Goal: Communication & Community: Connect with others

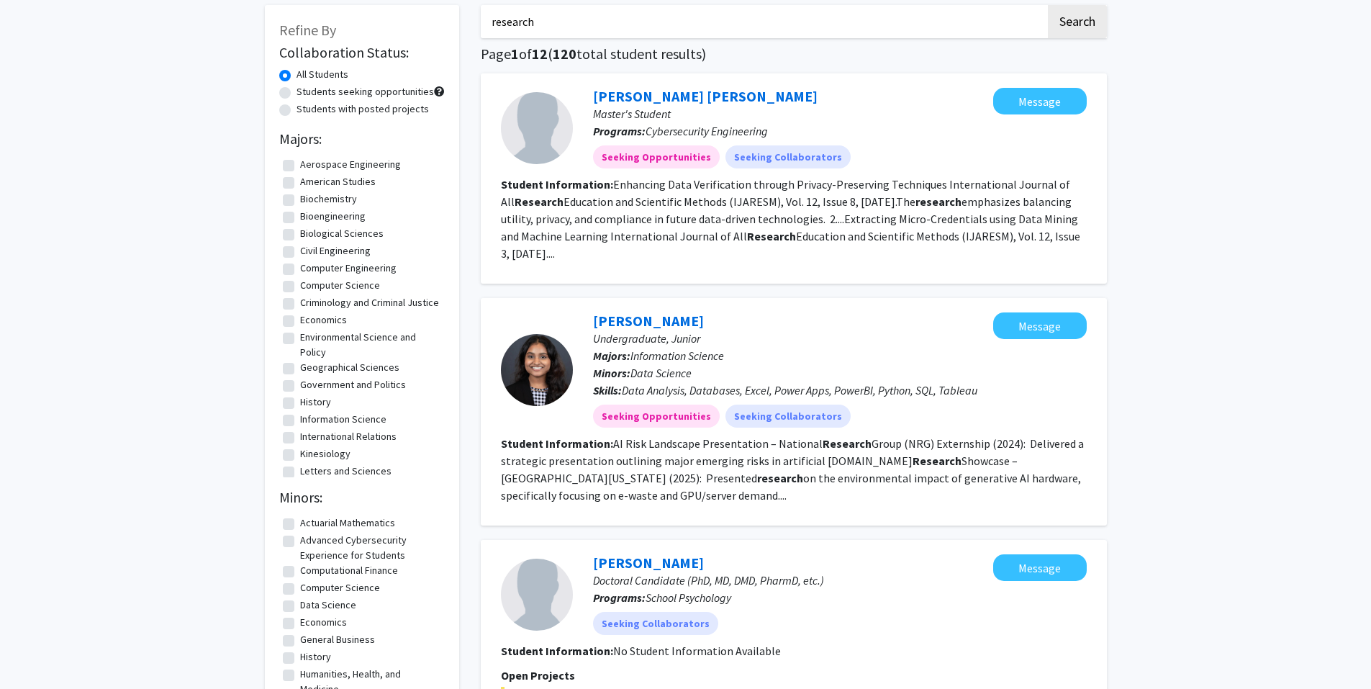
click at [300, 219] on label "Bioengineering" at bounding box center [332, 216] width 65 height 15
click at [300, 218] on input "Bioengineering" at bounding box center [304, 213] width 9 height 9
checkbox input "true"
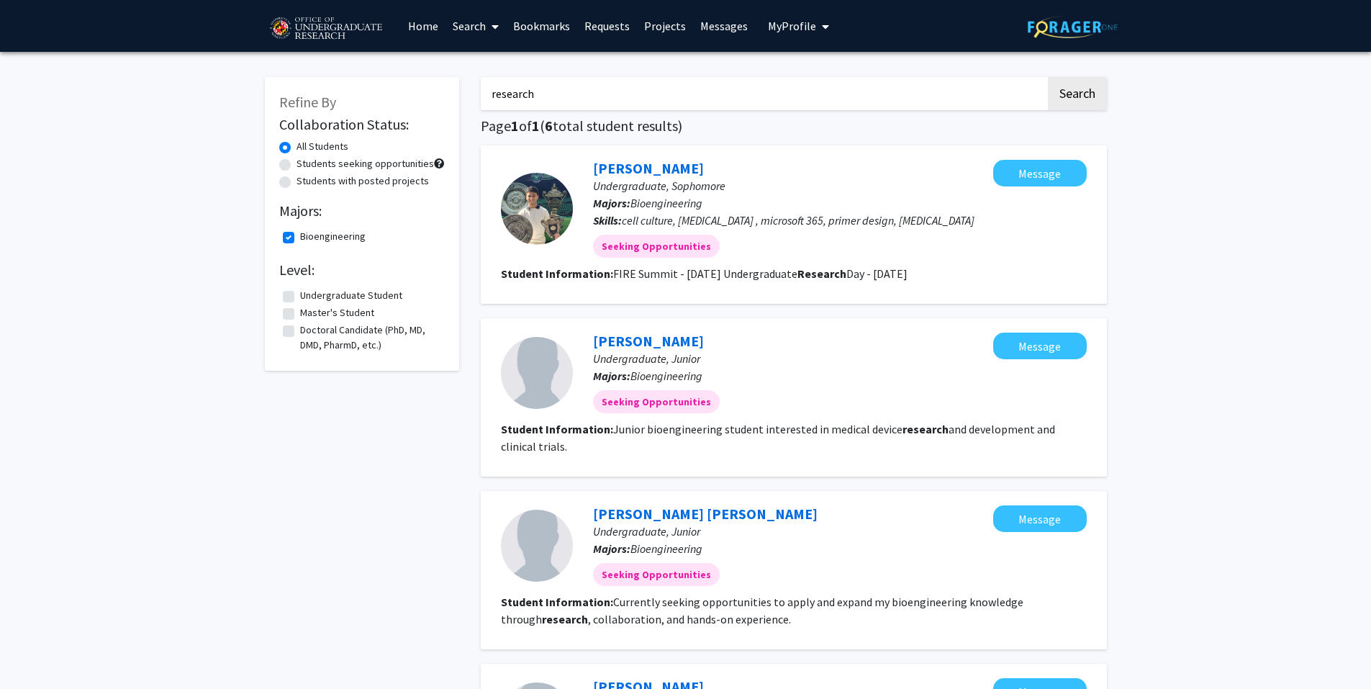
click at [300, 237] on label "Bioengineering" at bounding box center [332, 236] width 65 height 15
click at [300, 237] on input "Bioengineering" at bounding box center [304, 233] width 9 height 9
checkbox input "false"
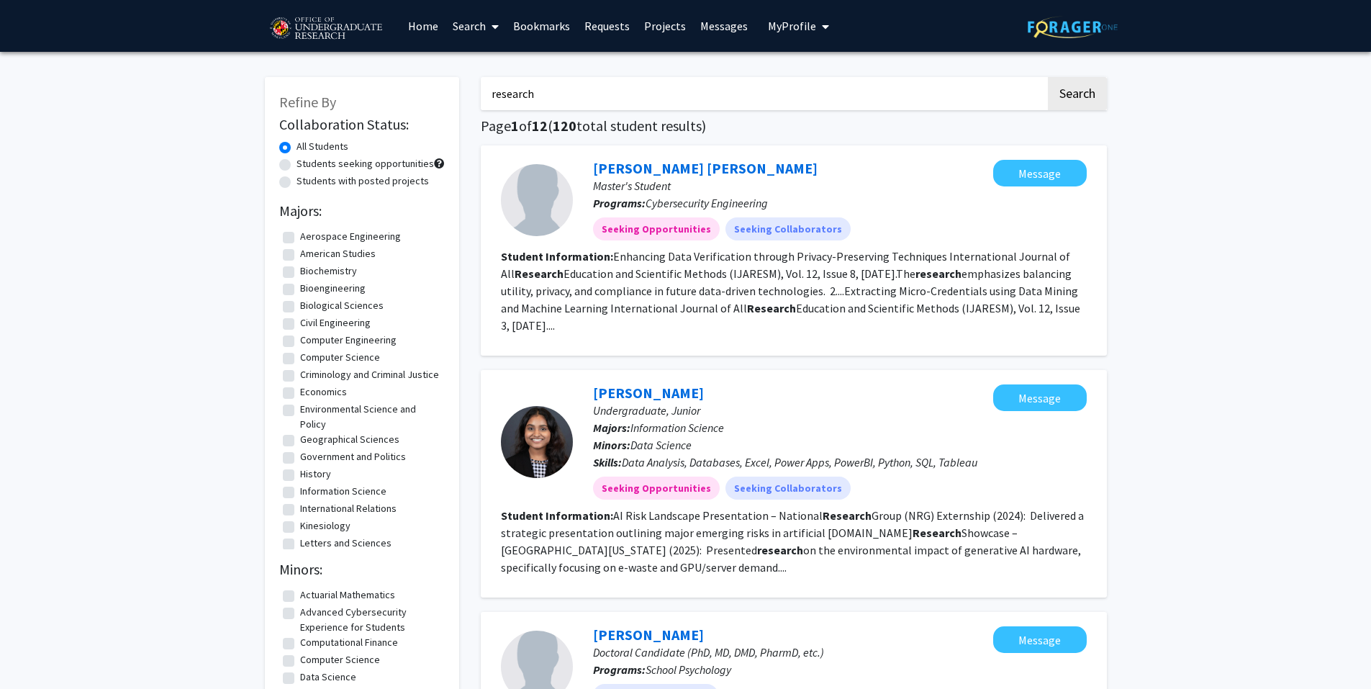
click at [300, 288] on label "Bioengineering" at bounding box center [332, 288] width 65 height 15
click at [300, 288] on input "Bioengineering" at bounding box center [304, 285] width 9 height 9
checkbox input "true"
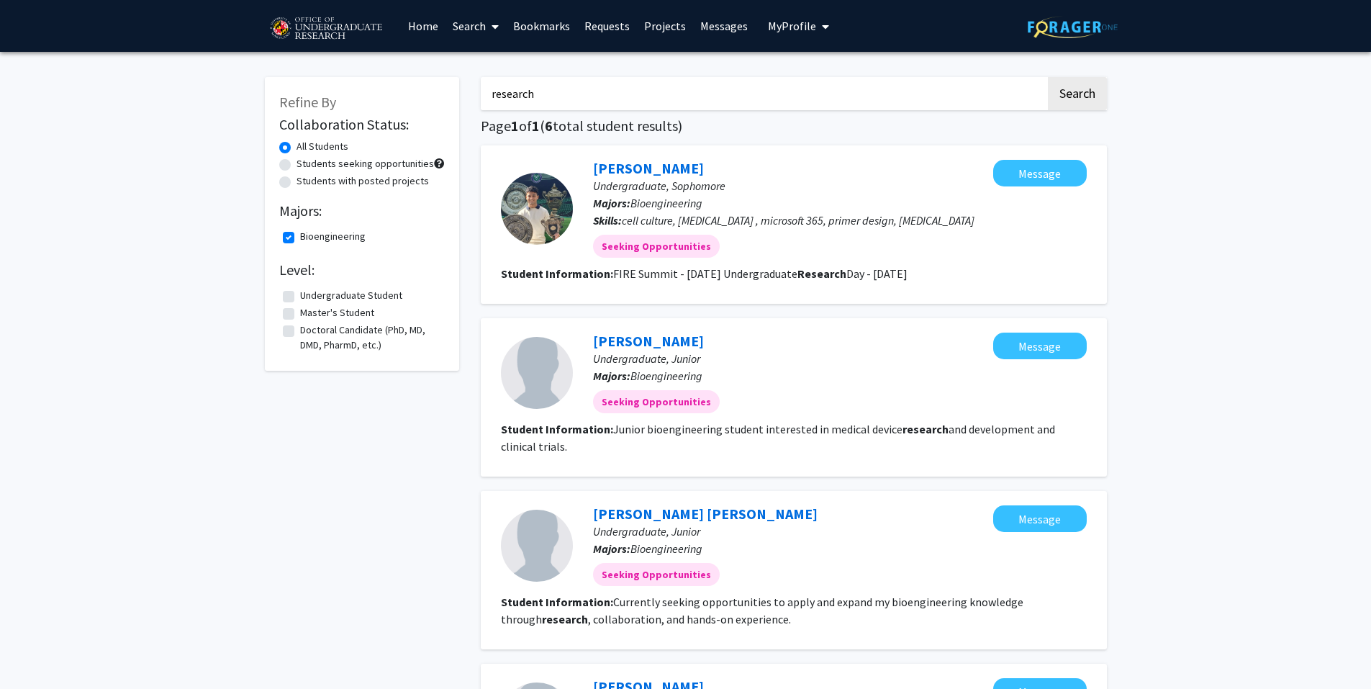
click at [296, 163] on label "Students seeking opportunities" at bounding box center [364, 163] width 137 height 15
click at [296, 163] on input "Students seeking opportunities" at bounding box center [300, 160] width 9 height 9
radio input "true"
click at [476, 24] on link "Search" at bounding box center [475, 26] width 60 height 50
click at [490, 96] on span "Students" at bounding box center [489, 95] width 88 height 29
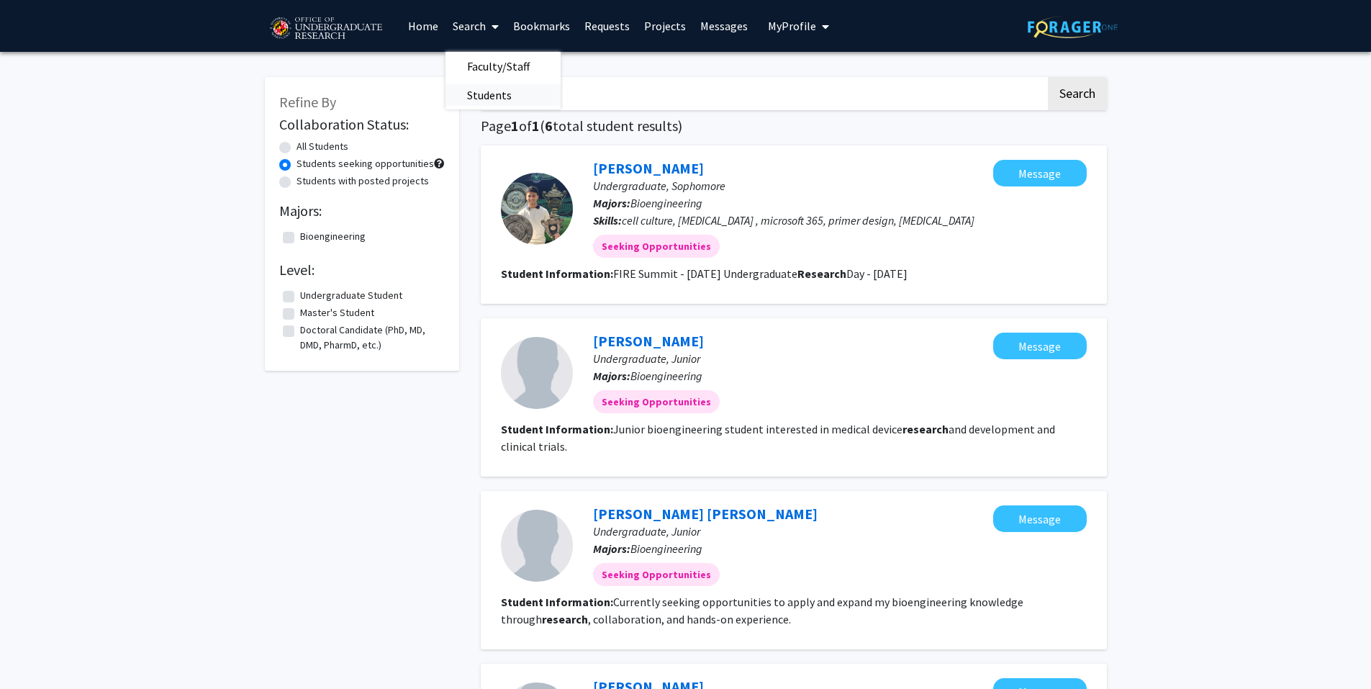
radio input "true"
checkbox input "false"
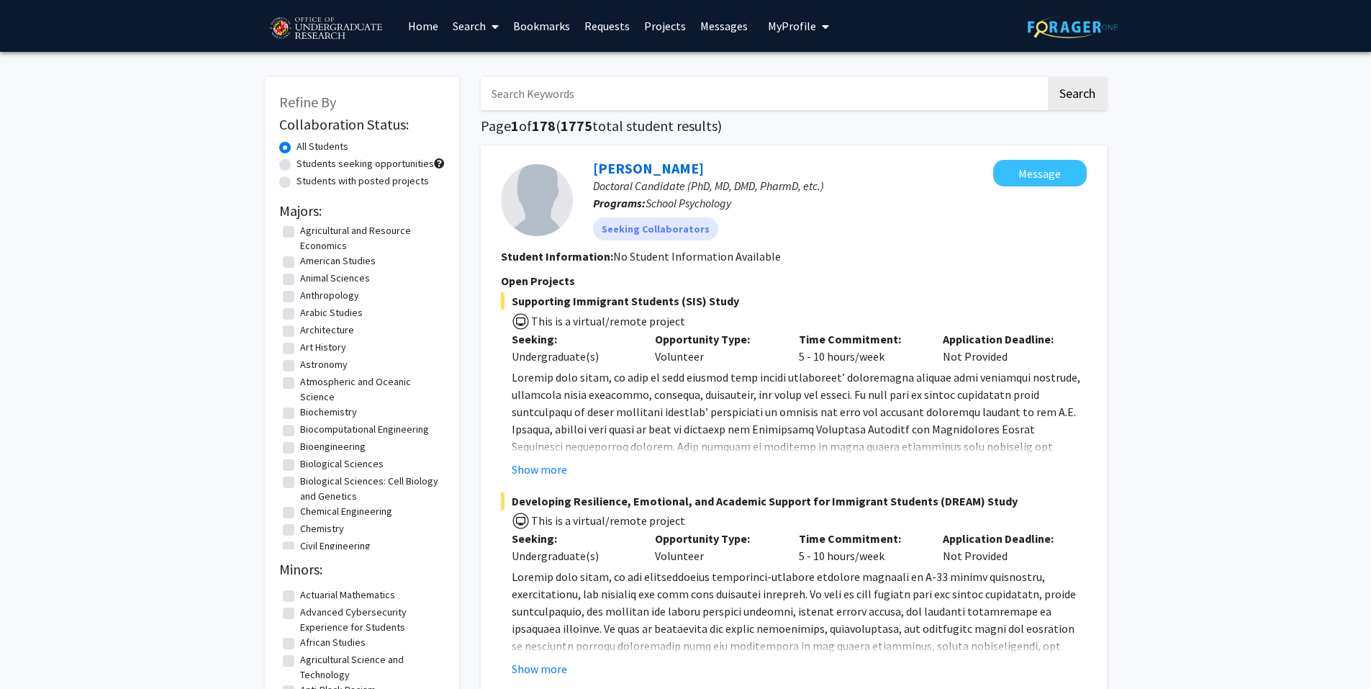
scroll to position [72, 0]
click at [300, 248] on label "Animal Sciences" at bounding box center [335, 246] width 70 height 15
click at [300, 248] on input "Animal Sciences" at bounding box center [304, 243] width 9 height 9
checkbox input "true"
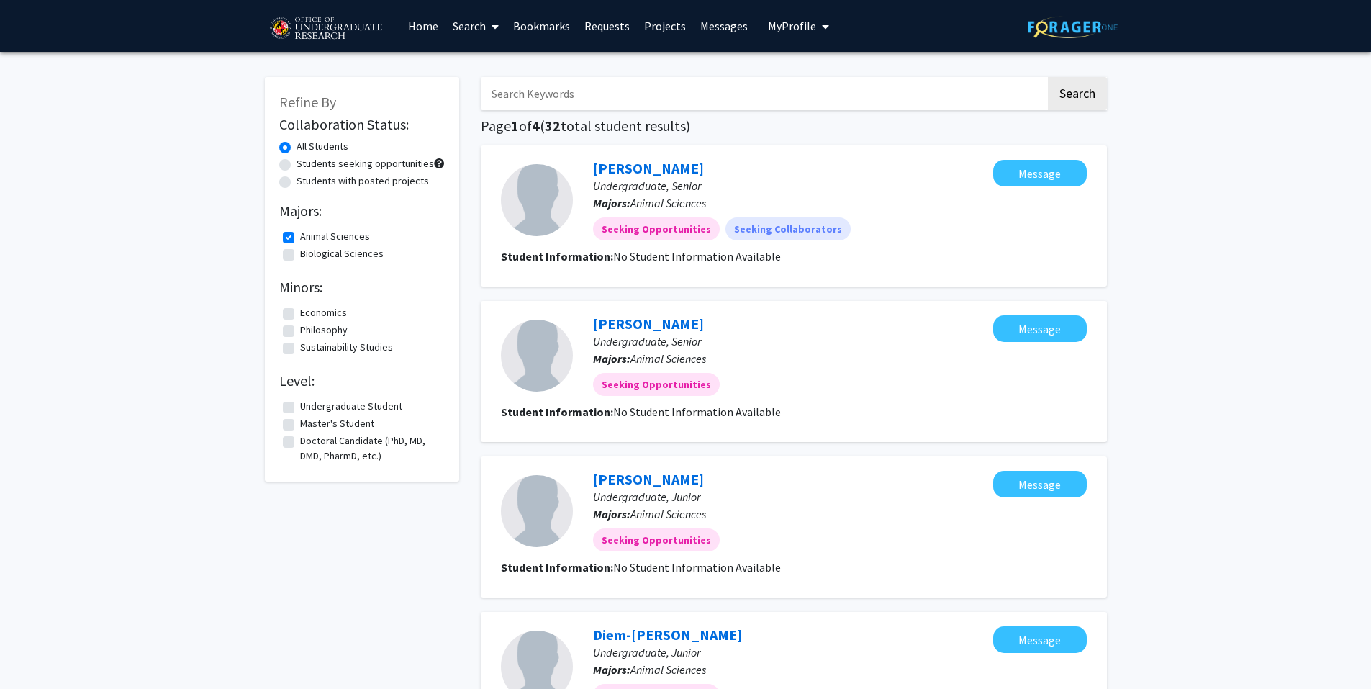
click at [300, 407] on label "Undergraduate Student" at bounding box center [351, 406] width 102 height 15
click at [300, 407] on input "Undergraduate Student" at bounding box center [304, 403] width 9 height 9
checkbox input "true"
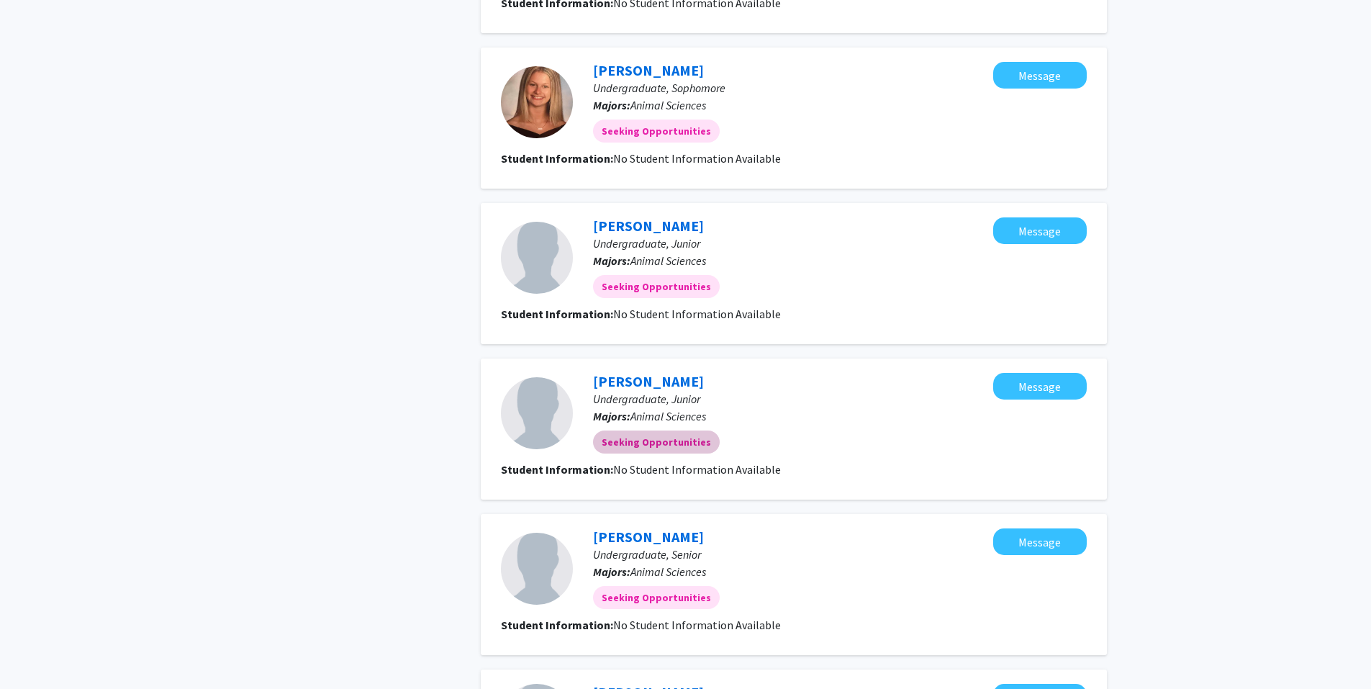
scroll to position [1147, 0]
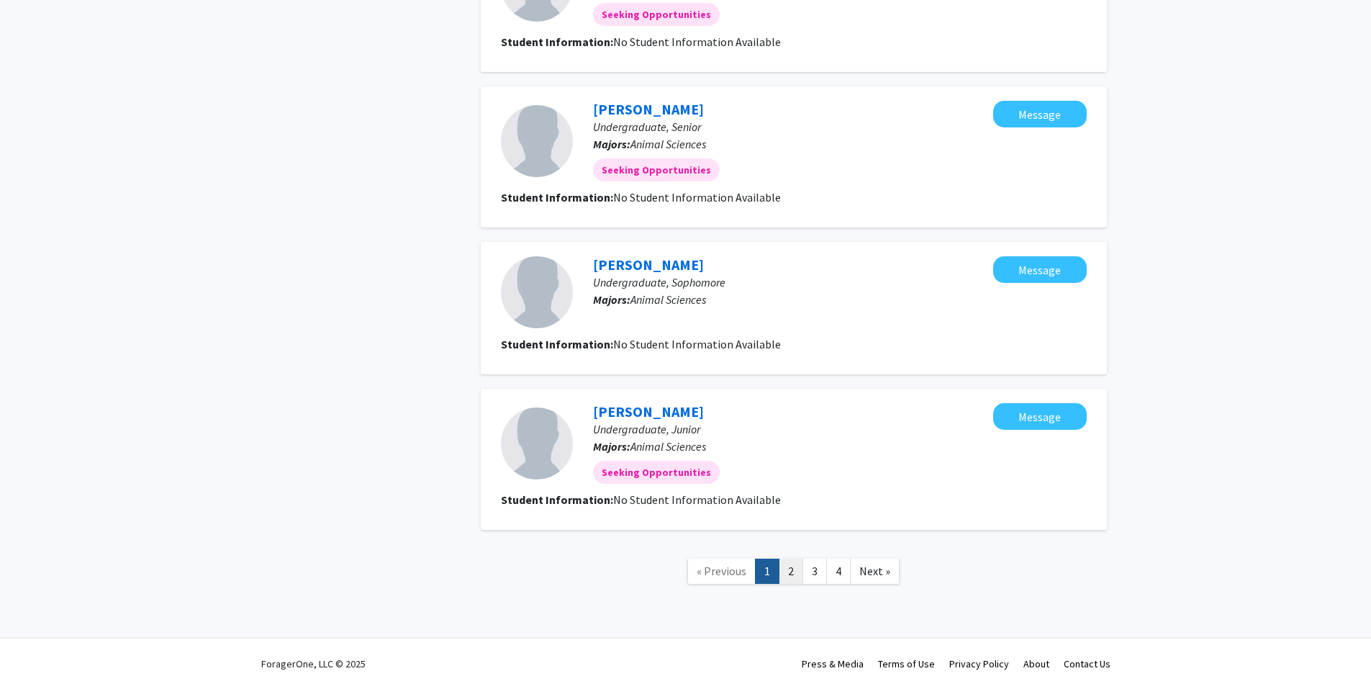
click at [793, 579] on link "2" at bounding box center [790, 570] width 24 height 25
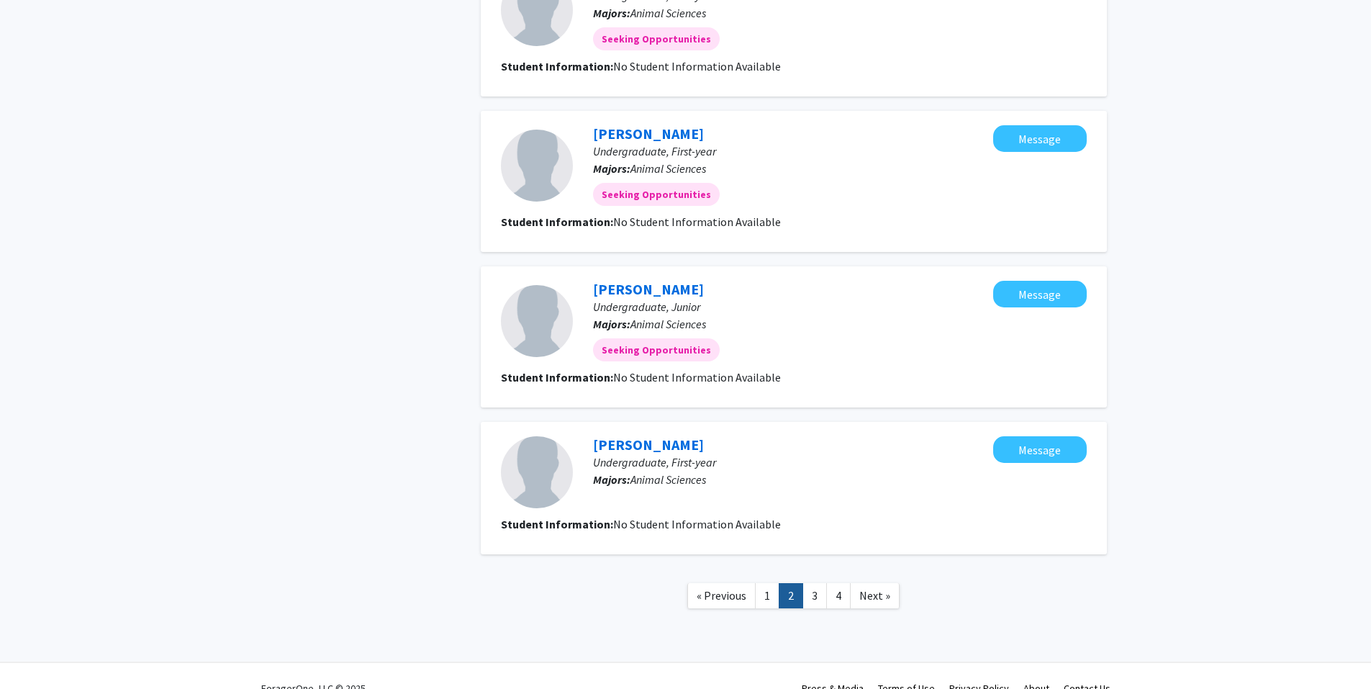
scroll to position [1147, 0]
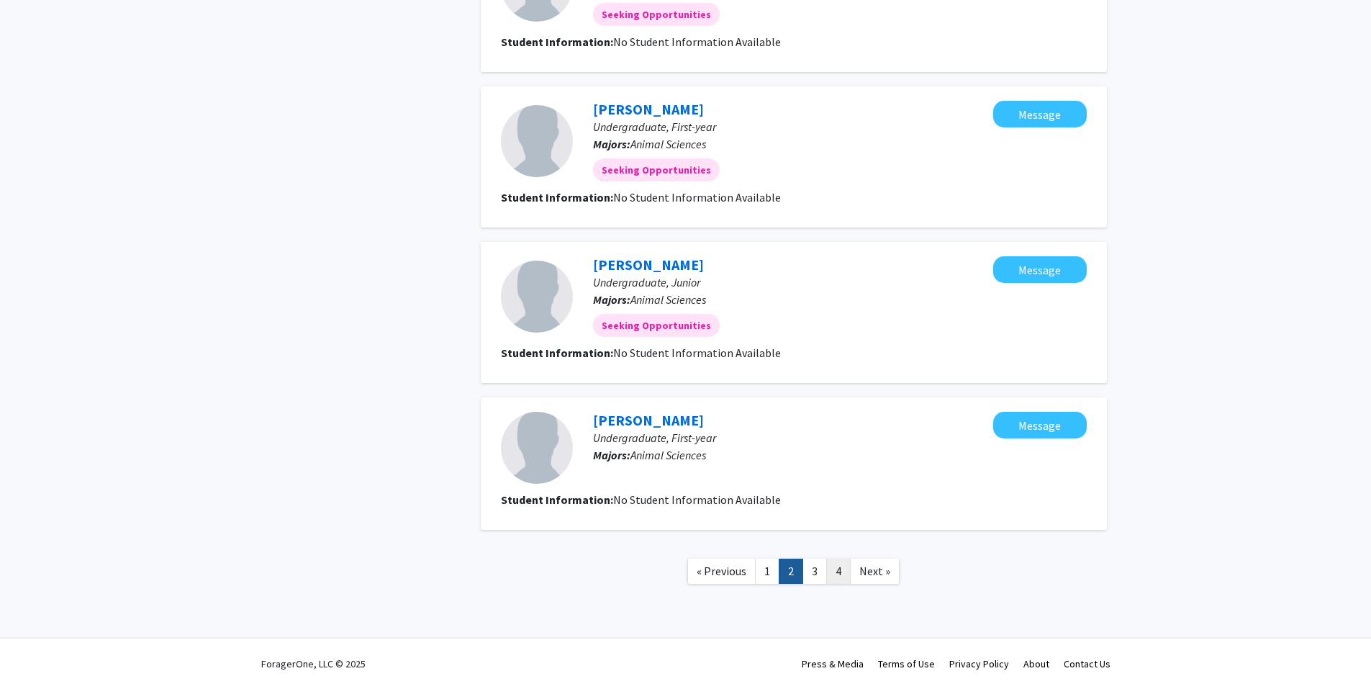
click at [826, 574] on link "4" at bounding box center [838, 570] width 24 height 25
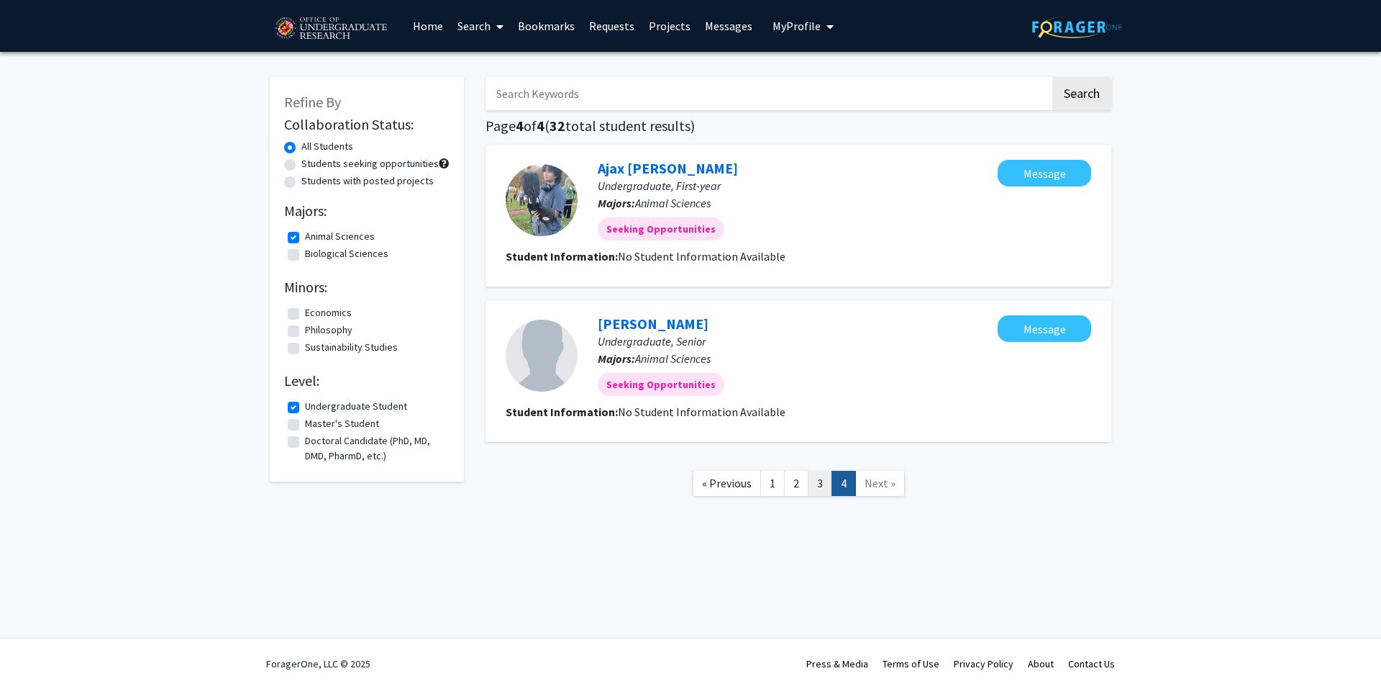
click at [816, 484] on link "3" at bounding box center [820, 483] width 24 height 25
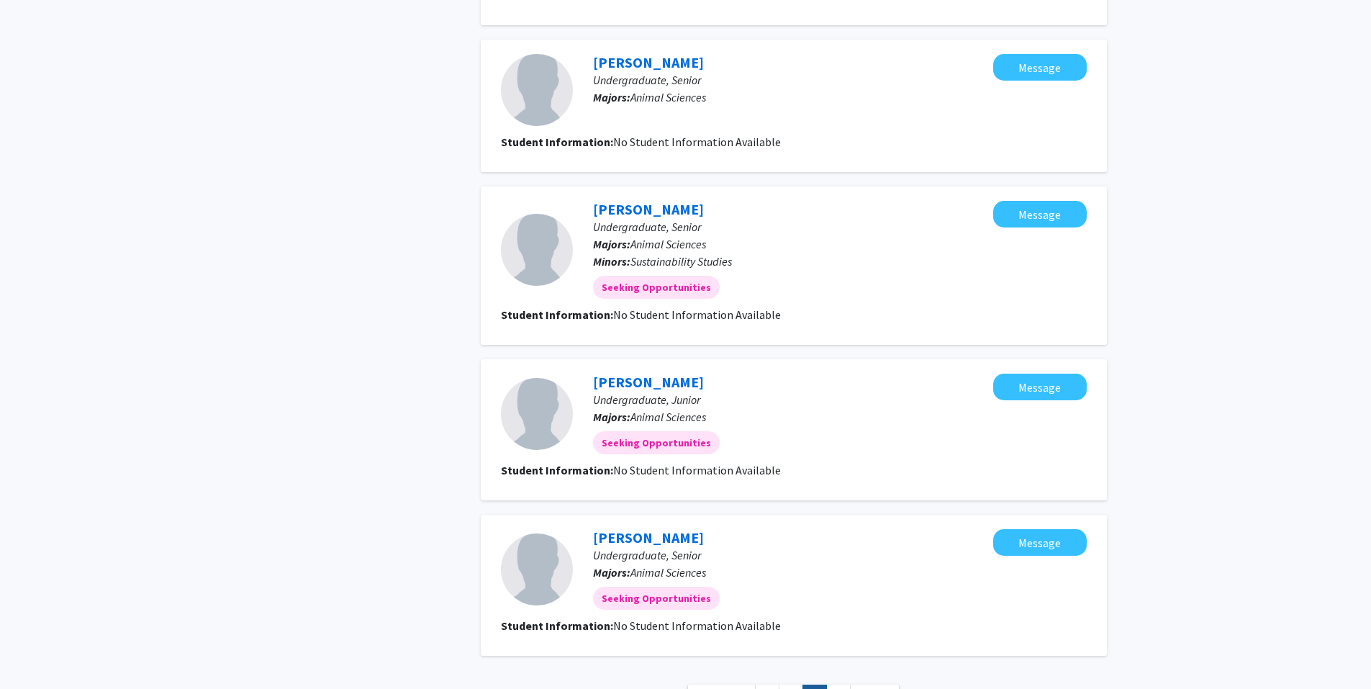
scroll to position [1079, 0]
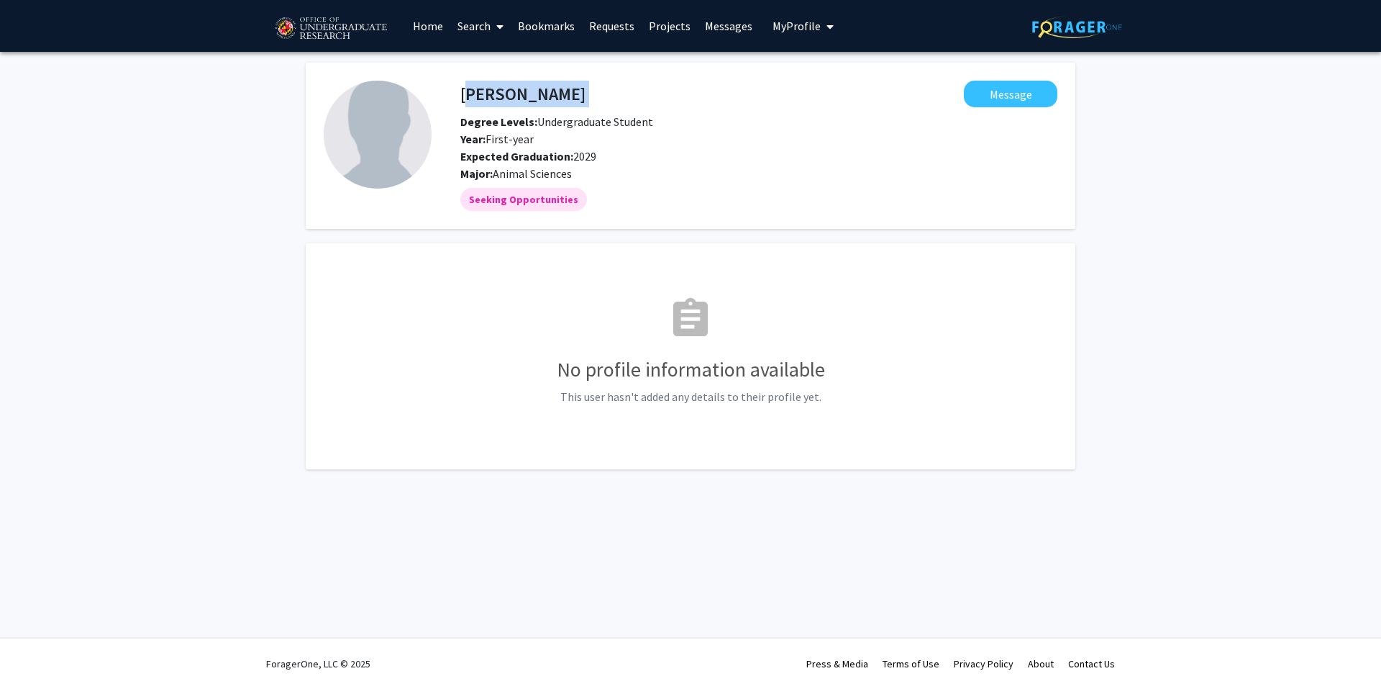
drag, startPoint x: 561, startPoint y: 97, endPoint x: 461, endPoint y: 92, distance: 100.1
click at [461, 92] on div "Lucy Moyer Message" at bounding box center [759, 94] width 619 height 27
copy h4 "Lucy Moyer"
drag, startPoint x: 593, startPoint y: 101, endPoint x: 465, endPoint y: 102, distance: 128.1
click at [465, 102] on div "[PERSON_NAME] Message" at bounding box center [759, 94] width 619 height 27
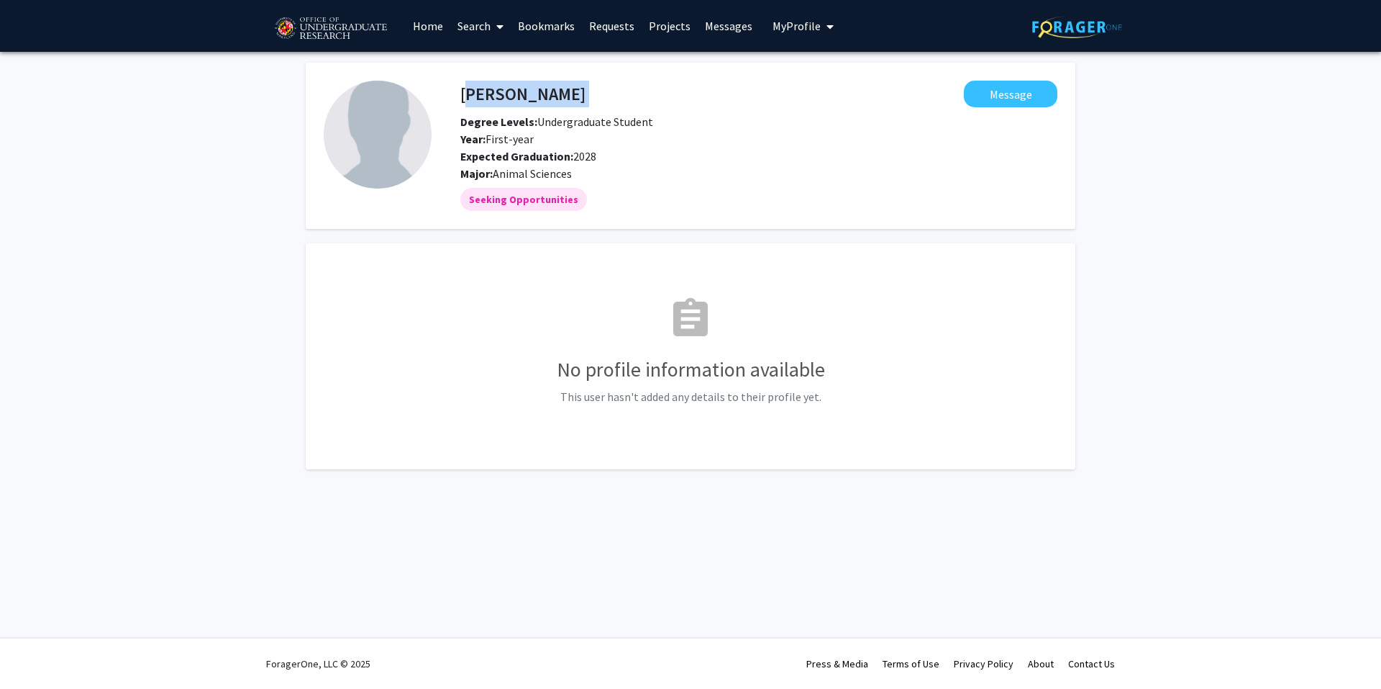
copy h4 "Veronica Ventura"
drag, startPoint x: 571, startPoint y: 101, endPoint x: 453, endPoint y: 96, distance: 118.1
click at [453, 96] on div "Isobel Sullo Message" at bounding box center [759, 94] width 619 height 27
drag, startPoint x: 548, startPoint y: 97, endPoint x: 462, endPoint y: 88, distance: 86.1
click at [462, 88] on div "Isobel Sullo Message" at bounding box center [759, 94] width 619 height 27
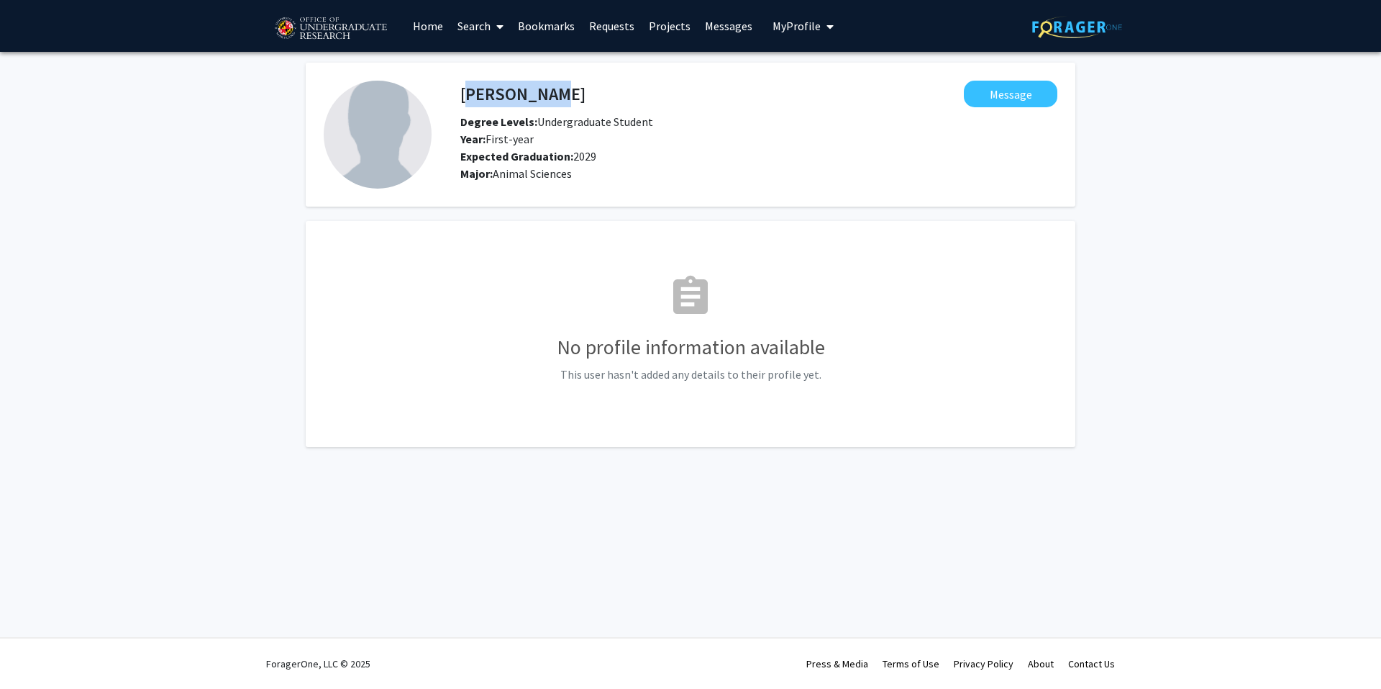
drag, startPoint x: 537, startPoint y: 94, endPoint x: 462, endPoint y: 93, distance: 75.5
click at [462, 93] on h4 "[PERSON_NAME]" at bounding box center [522, 94] width 125 height 27
drag, startPoint x: 462, startPoint y: 93, endPoint x: 506, endPoint y: 93, distance: 43.9
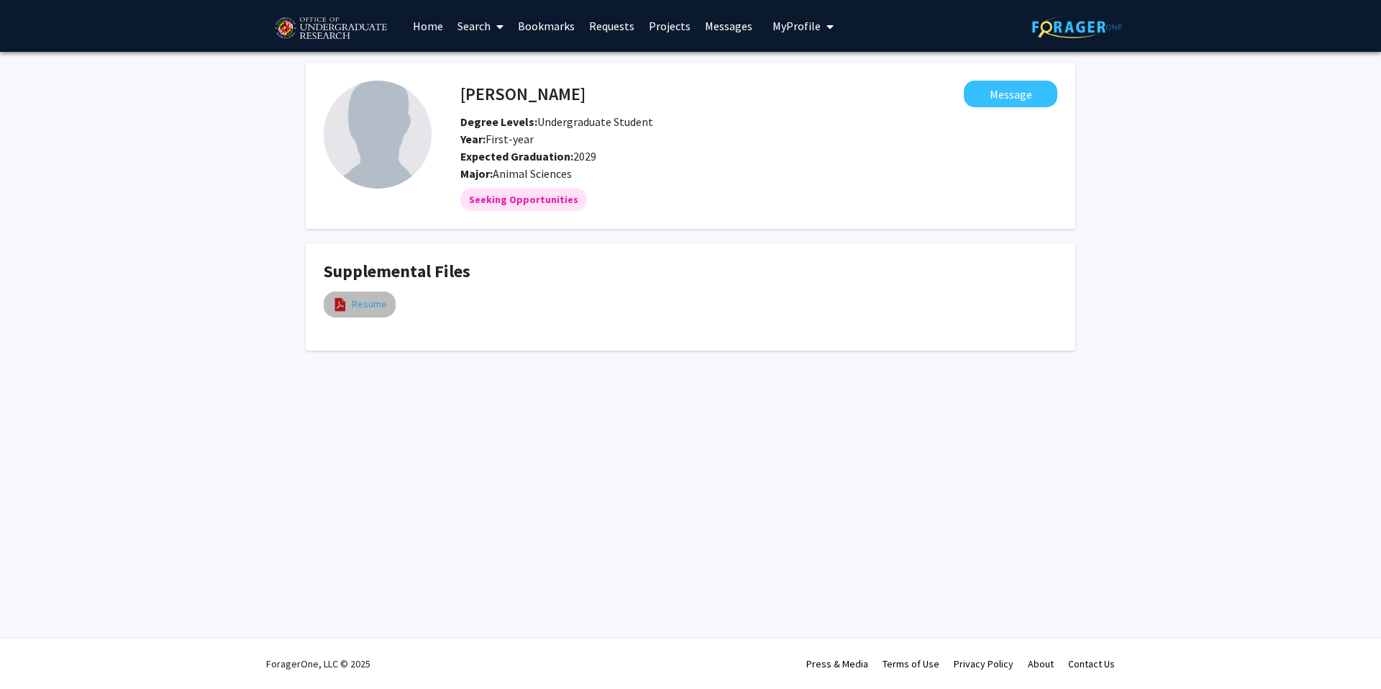
click at [377, 303] on link "Resume" at bounding box center [369, 303] width 35 height 15
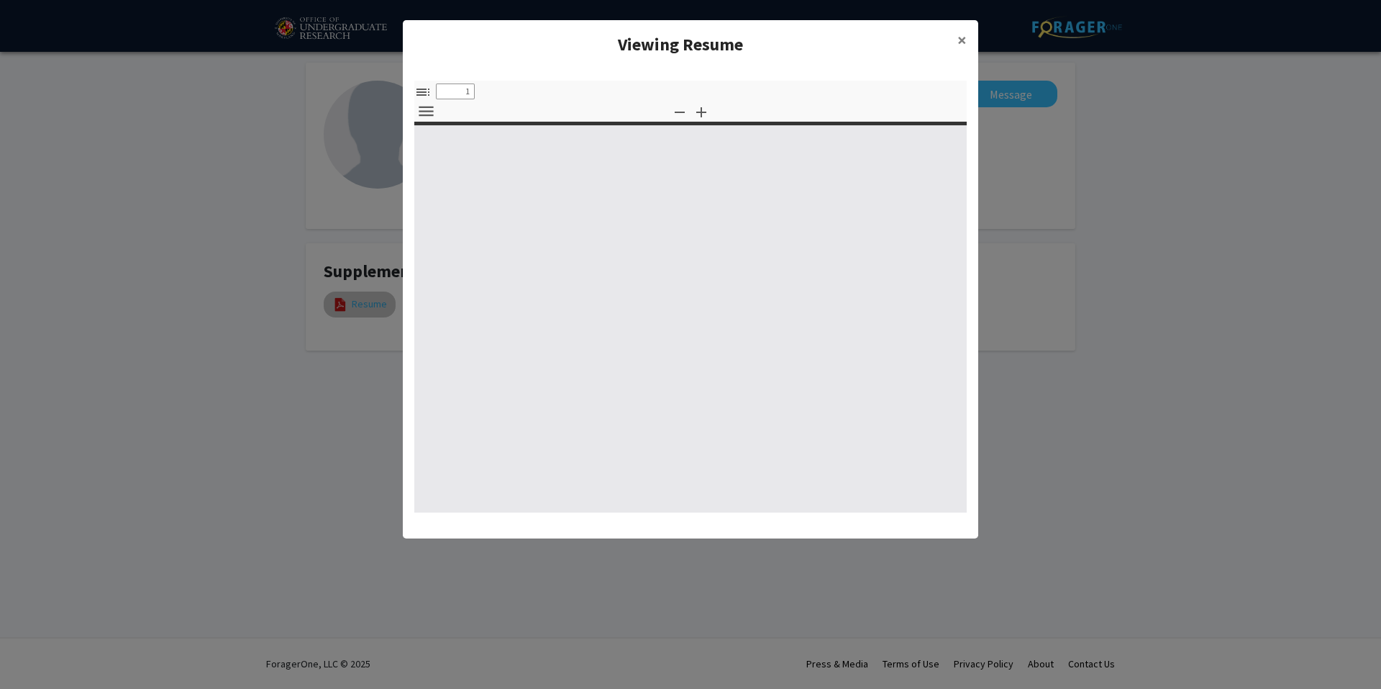
select select "custom"
type input "0"
select select "custom"
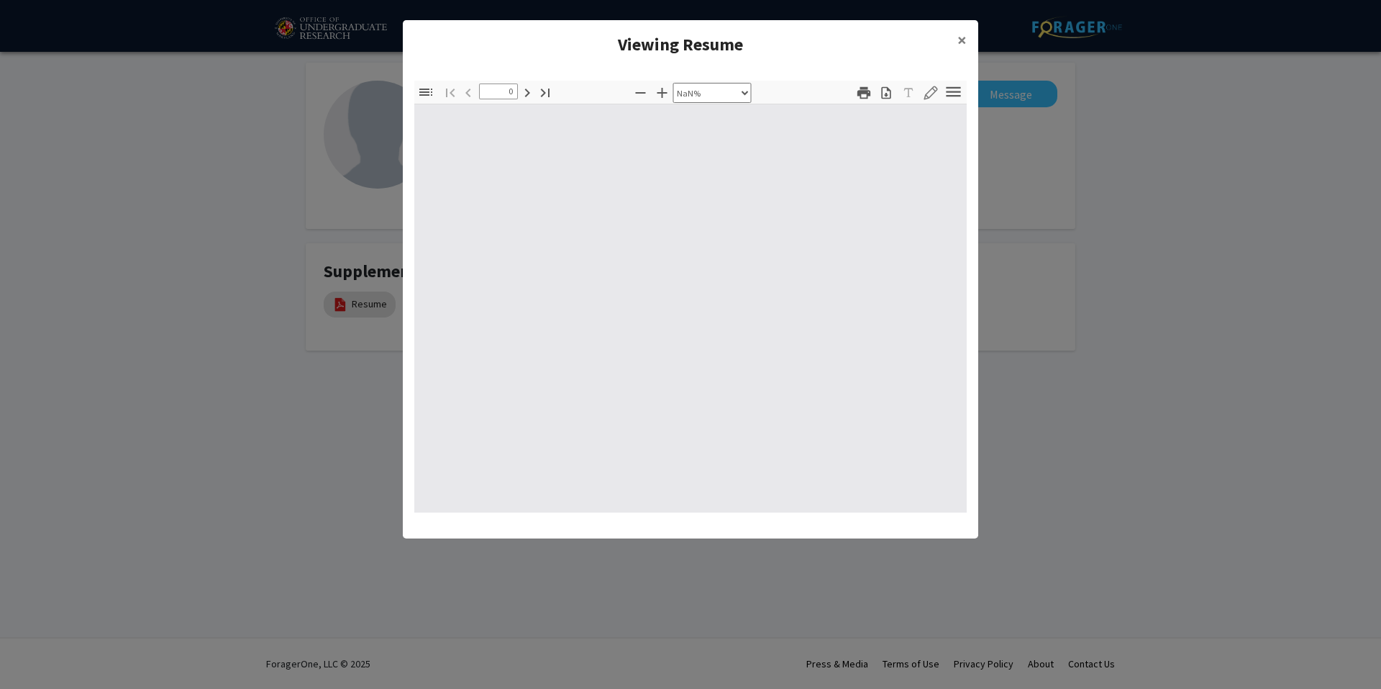
type input "1"
select select "auto"
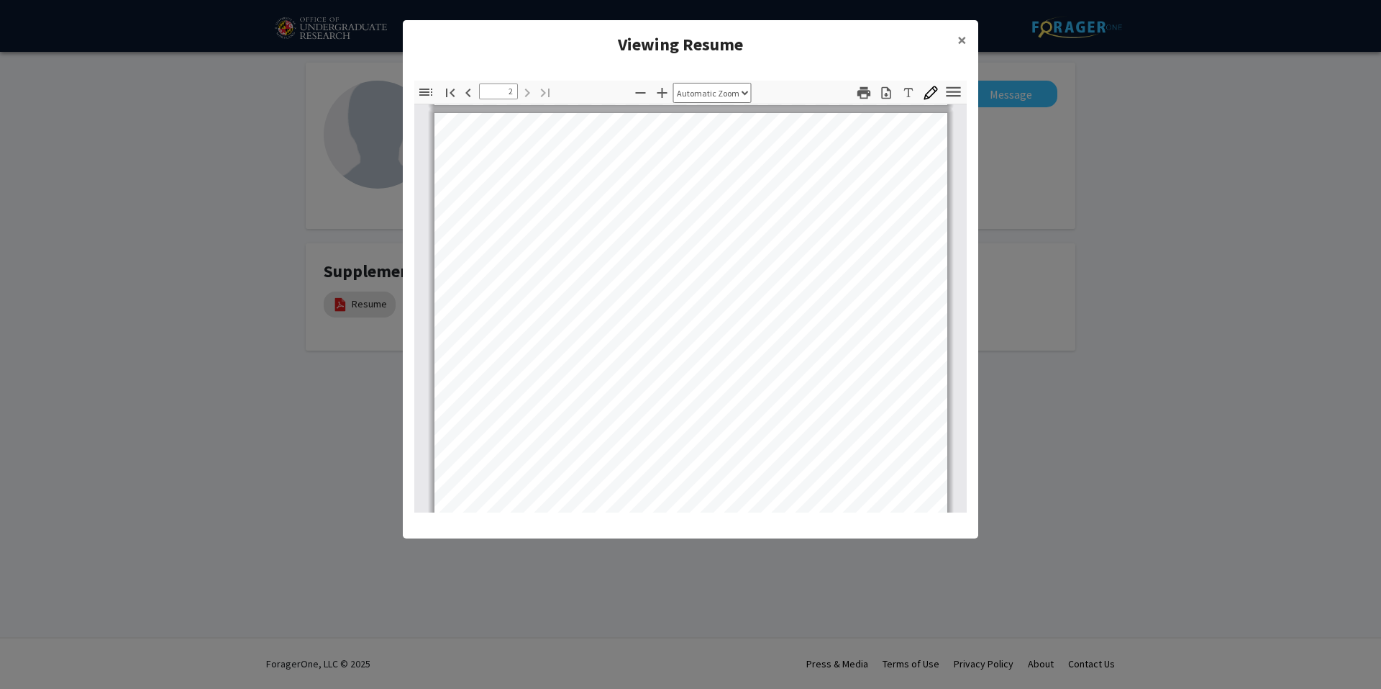
type input "1"
click at [962, 46] on span "×" at bounding box center [962, 40] width 9 height 22
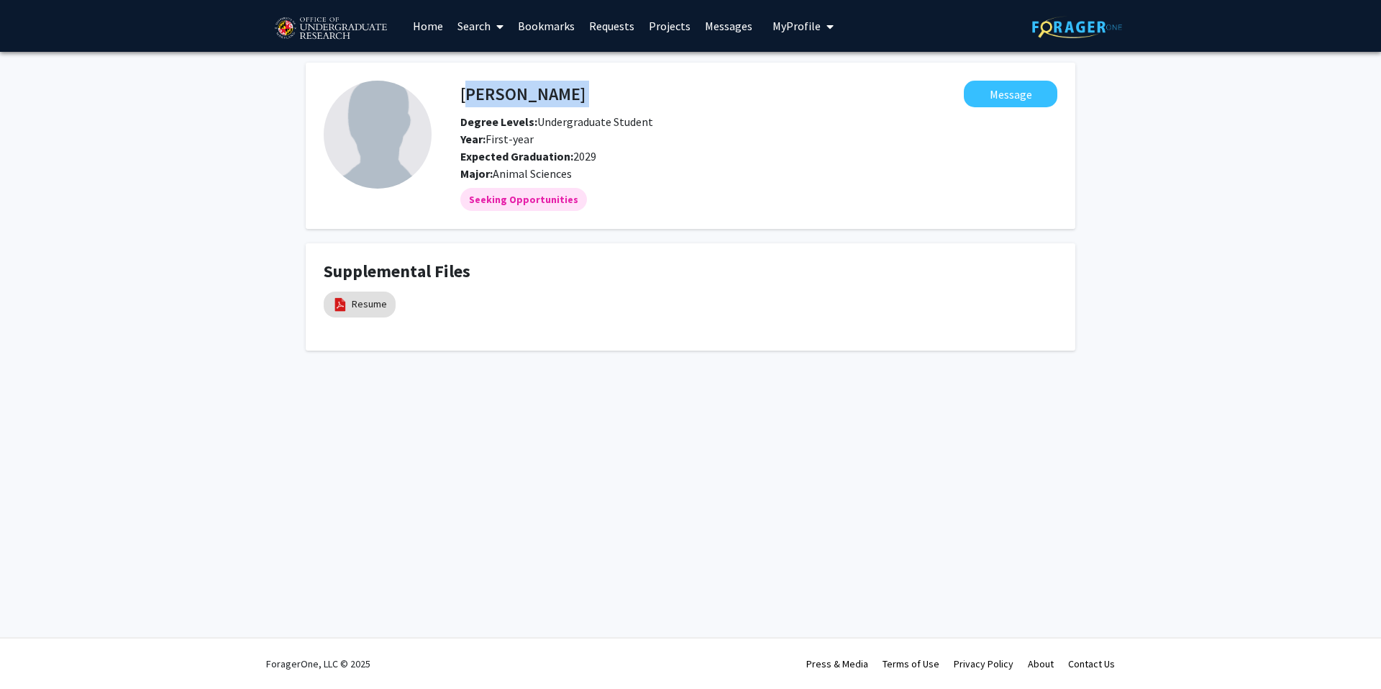
drag, startPoint x: 599, startPoint y: 83, endPoint x: 462, endPoint y: 83, distance: 137.4
click at [462, 83] on div "Isabella Hahnfeld Message" at bounding box center [759, 94] width 619 height 27
drag, startPoint x: 462, startPoint y: 83, endPoint x: 717, endPoint y: 99, distance: 255.1
click at [717, 99] on fg-popover "Message" at bounding box center [822, 94] width 472 height 27
drag, startPoint x: 604, startPoint y: 90, endPoint x: 460, endPoint y: 91, distance: 143.2
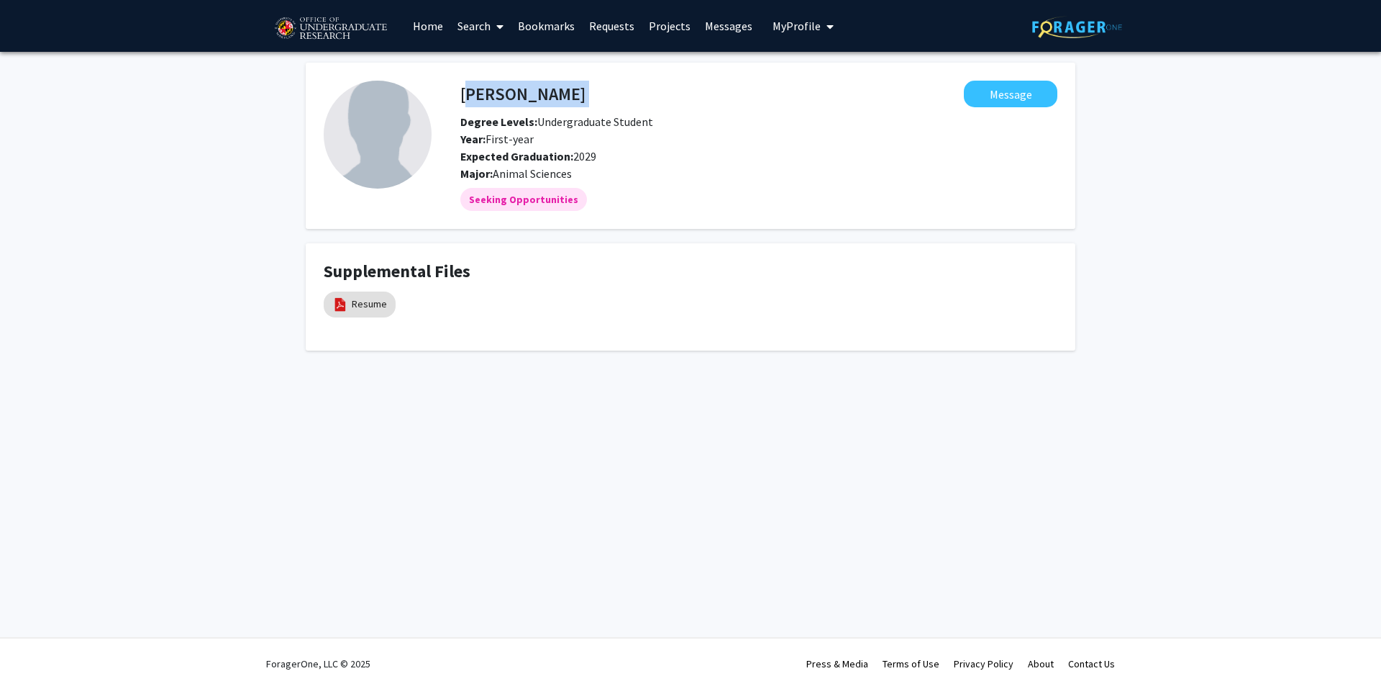
click at [460, 91] on div "Isabella Hahnfeld Message" at bounding box center [759, 94] width 619 height 27
click at [418, 298] on div "Resume" at bounding box center [432, 304] width 216 height 33
click at [997, 90] on button "Message" at bounding box center [1011, 94] width 94 height 27
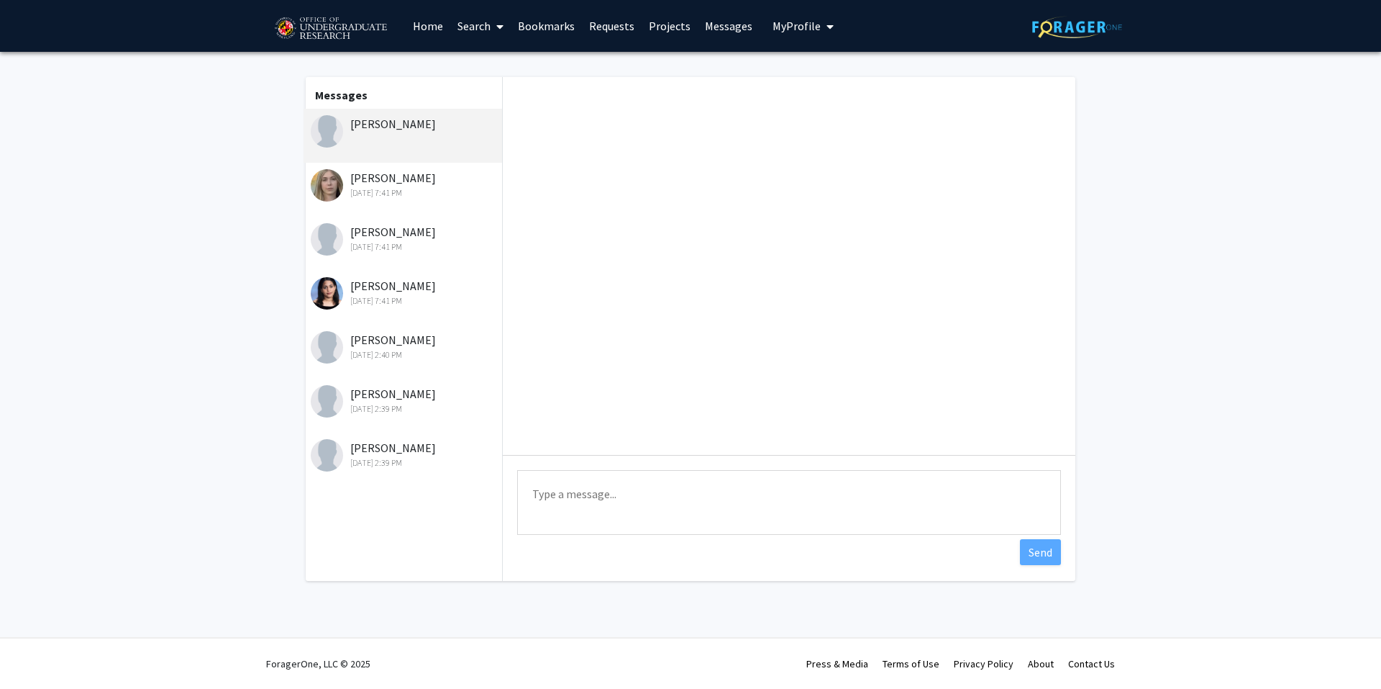
click at [422, 189] on div "Sep 16, 2025 7:41 PM" at bounding box center [405, 192] width 188 height 13
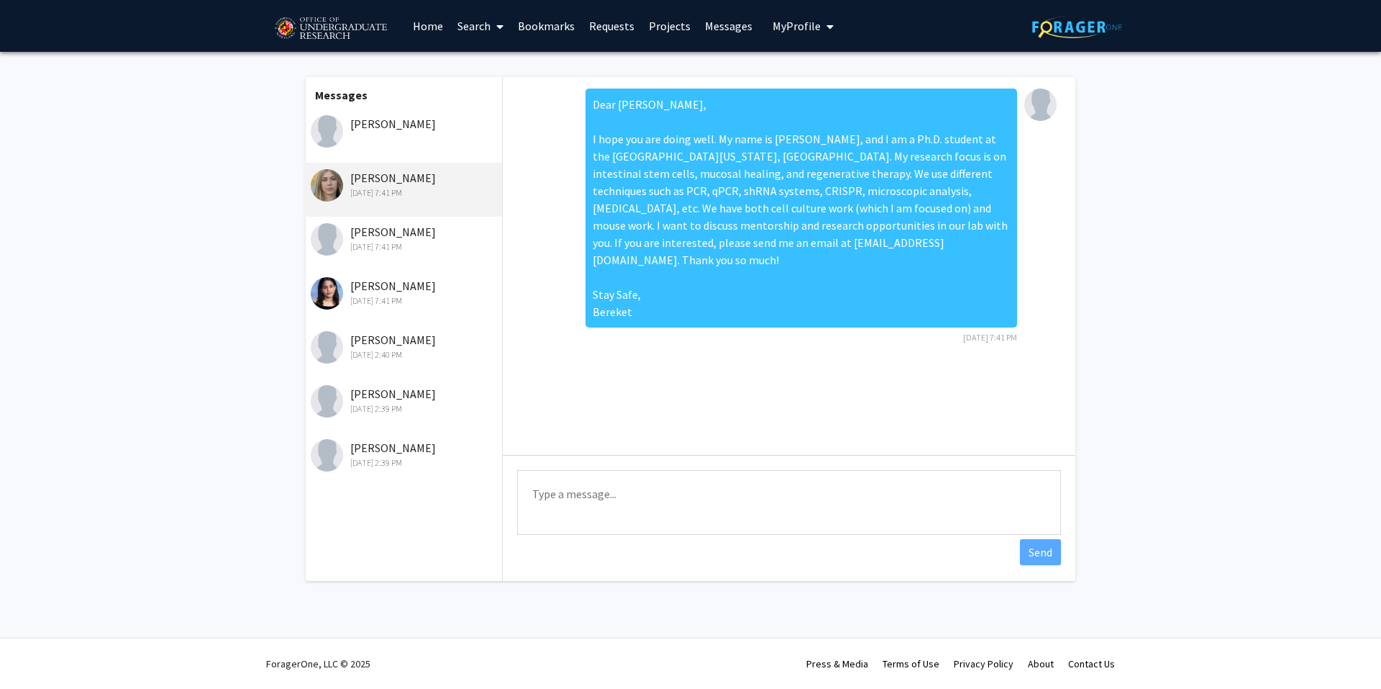
click at [399, 404] on div "Sep 16, 2025 2:39 PM" at bounding box center [405, 408] width 188 height 13
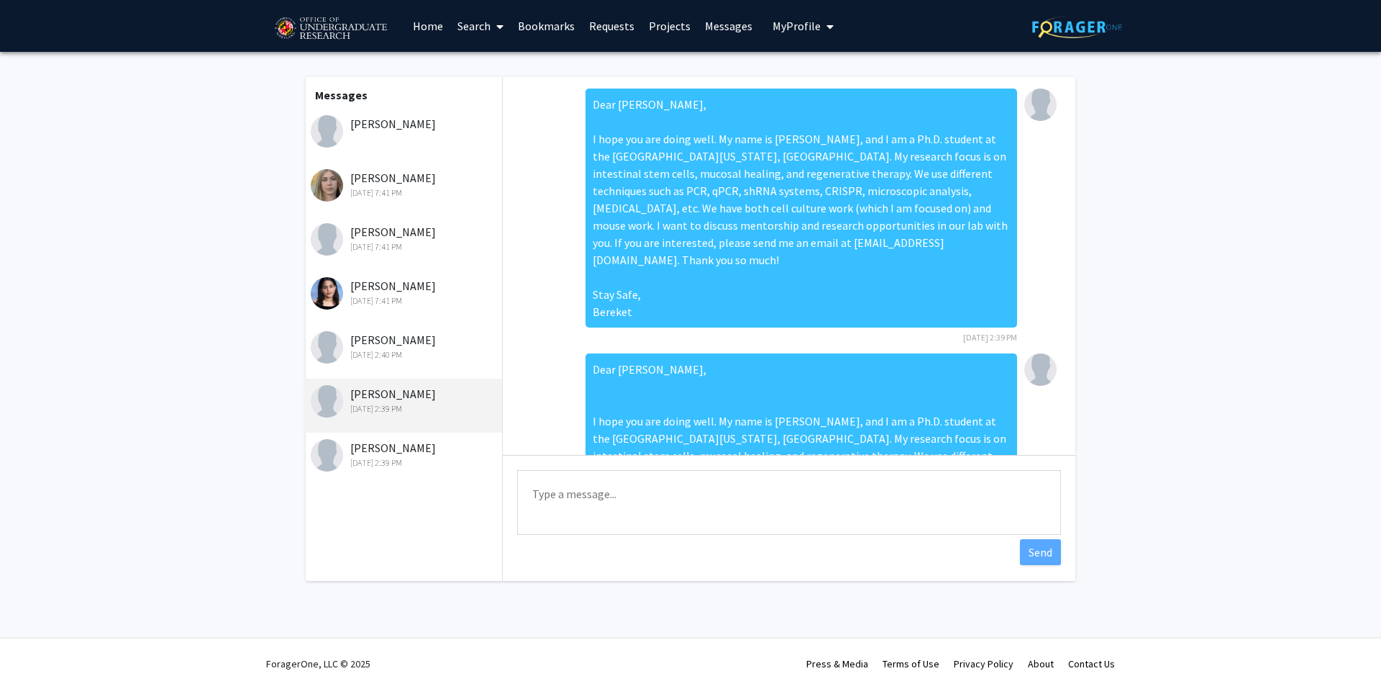
scroll to position [158, 0]
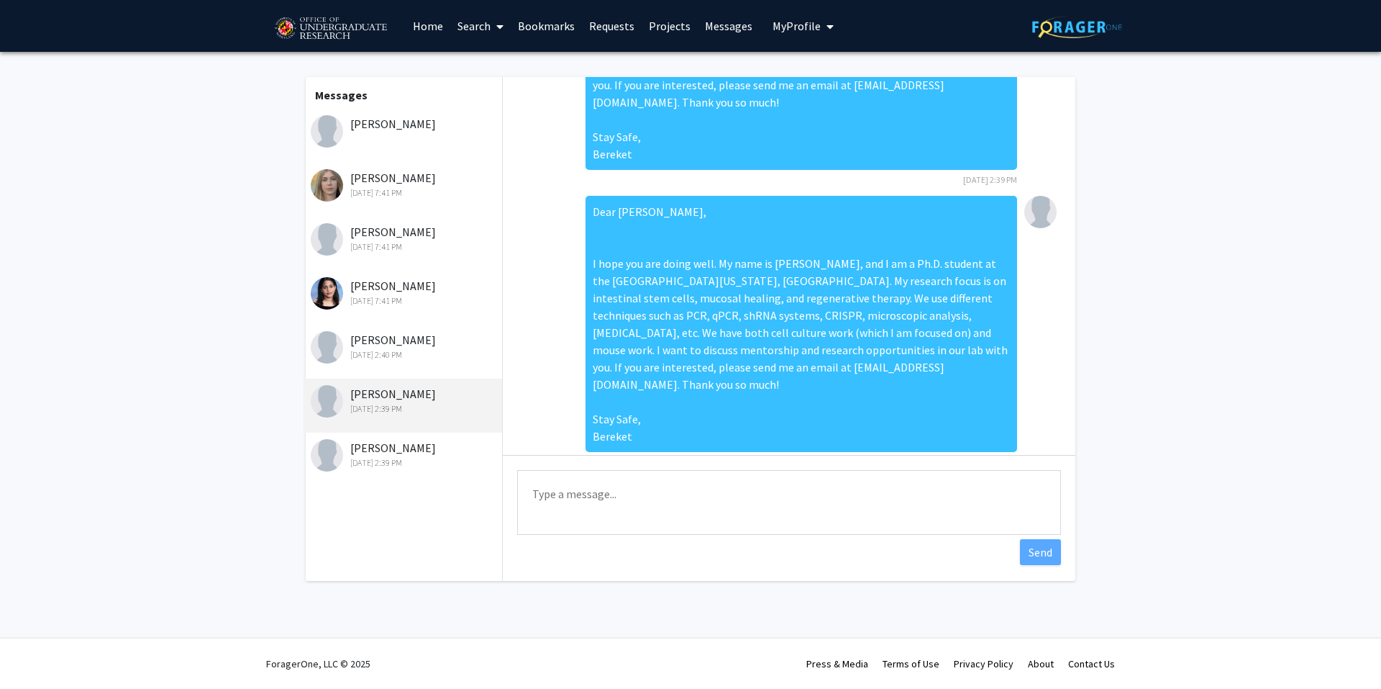
click at [432, 315] on div "Abigail Wise Sep 16, 2025 7:41 PM" at bounding box center [403, 298] width 199 height 54
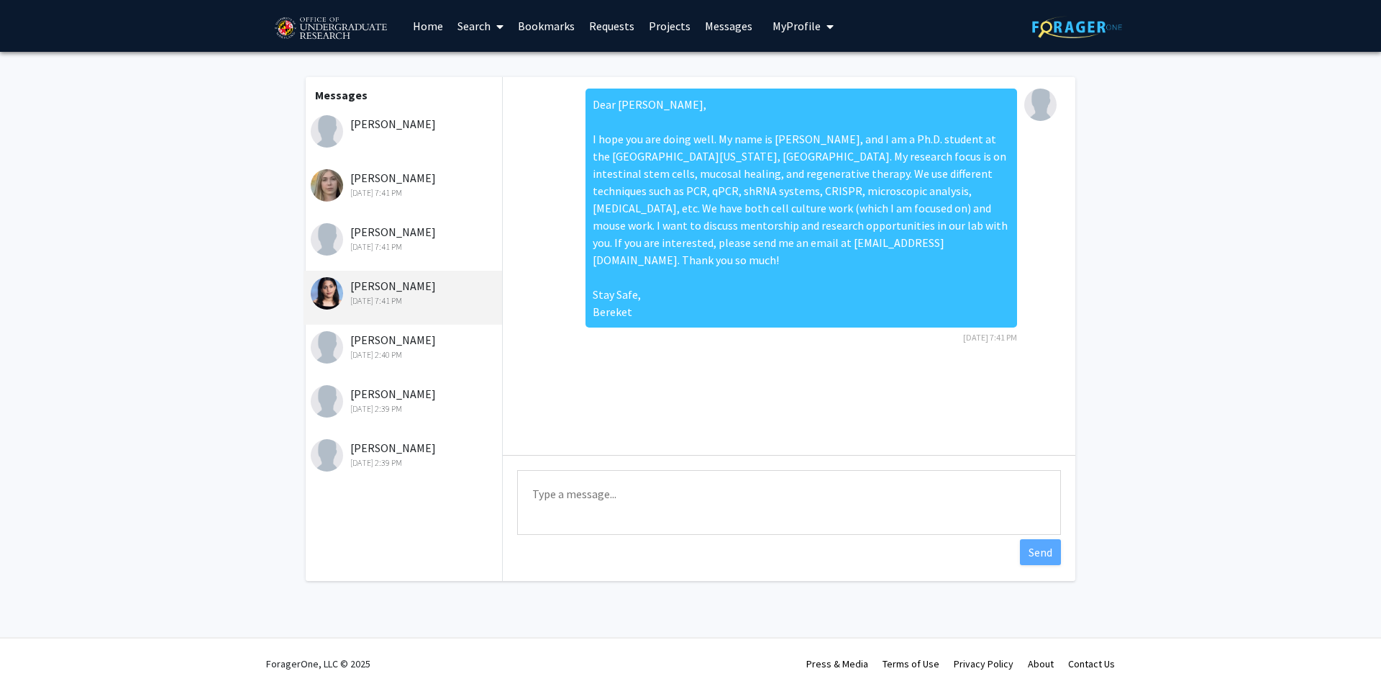
click at [421, 338] on div "Siena Matthews Sep 16, 2025 2:40 PM" at bounding box center [405, 346] width 188 height 30
click at [422, 242] on div "Sep 16, 2025 7:41 PM" at bounding box center [405, 246] width 188 height 13
click at [453, 171] on div "Allison Riesner Sep 16, 2025 7:41 PM" at bounding box center [405, 184] width 188 height 30
click at [450, 136] on div "Isabella Hahnfeld" at bounding box center [403, 136] width 199 height 54
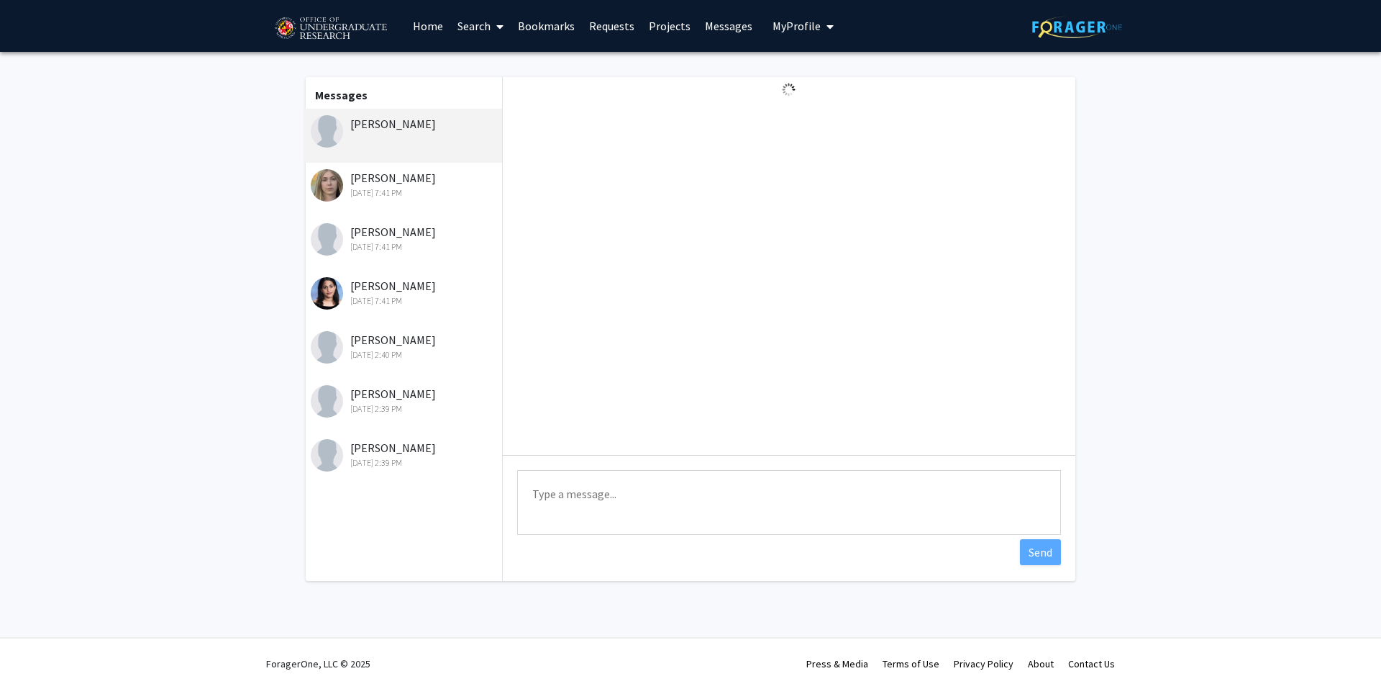
click at [393, 201] on div "Allison Riesner Sep 16, 2025 7:41 PM" at bounding box center [403, 190] width 199 height 54
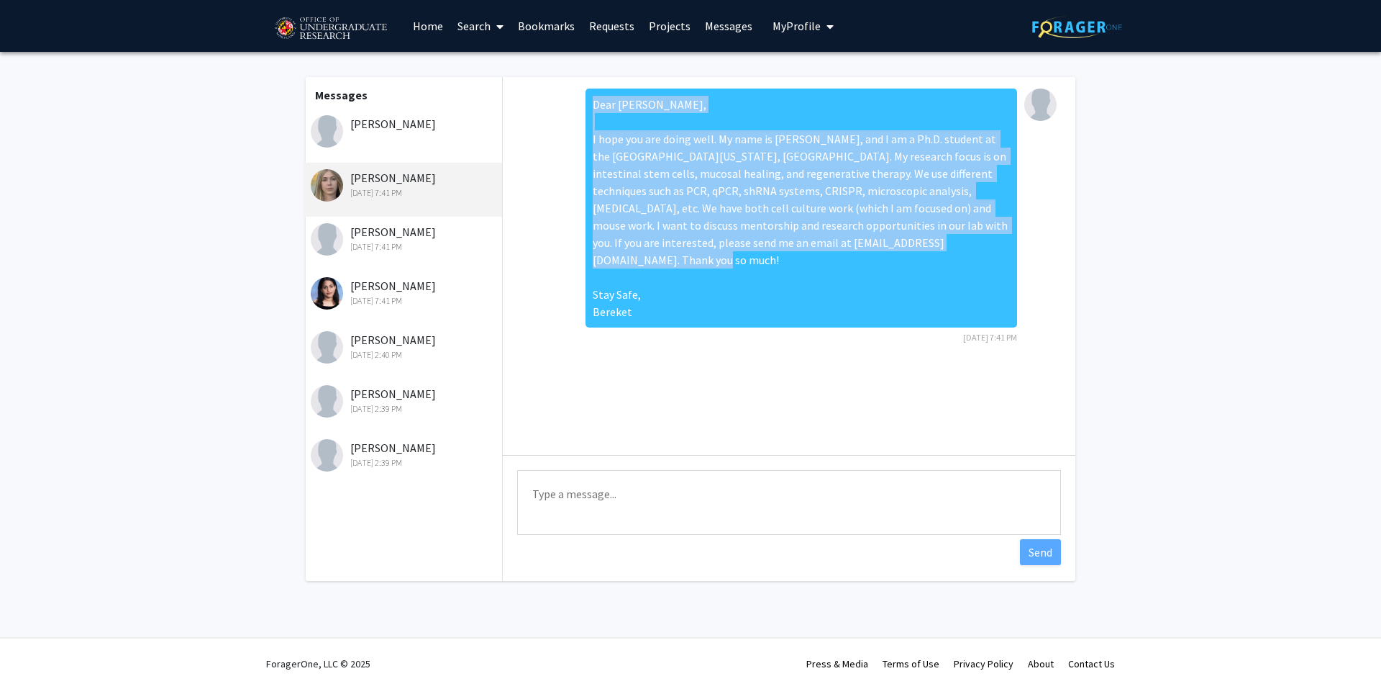
drag, startPoint x: 642, startPoint y: 297, endPoint x: 584, endPoint y: 132, distance: 174.8
click at [584, 132] on div "Dear Allison, I hope you are doing well. My name is Bereket, and I am a Ph.D. s…" at bounding box center [789, 220] width 550 height 265
drag, startPoint x: 584, startPoint y: 132, endPoint x: 699, endPoint y: 201, distance: 133.3
copy div "Dear Allison, I hope you are doing well. My name is Bereket, and I am a Ph.D. s…"
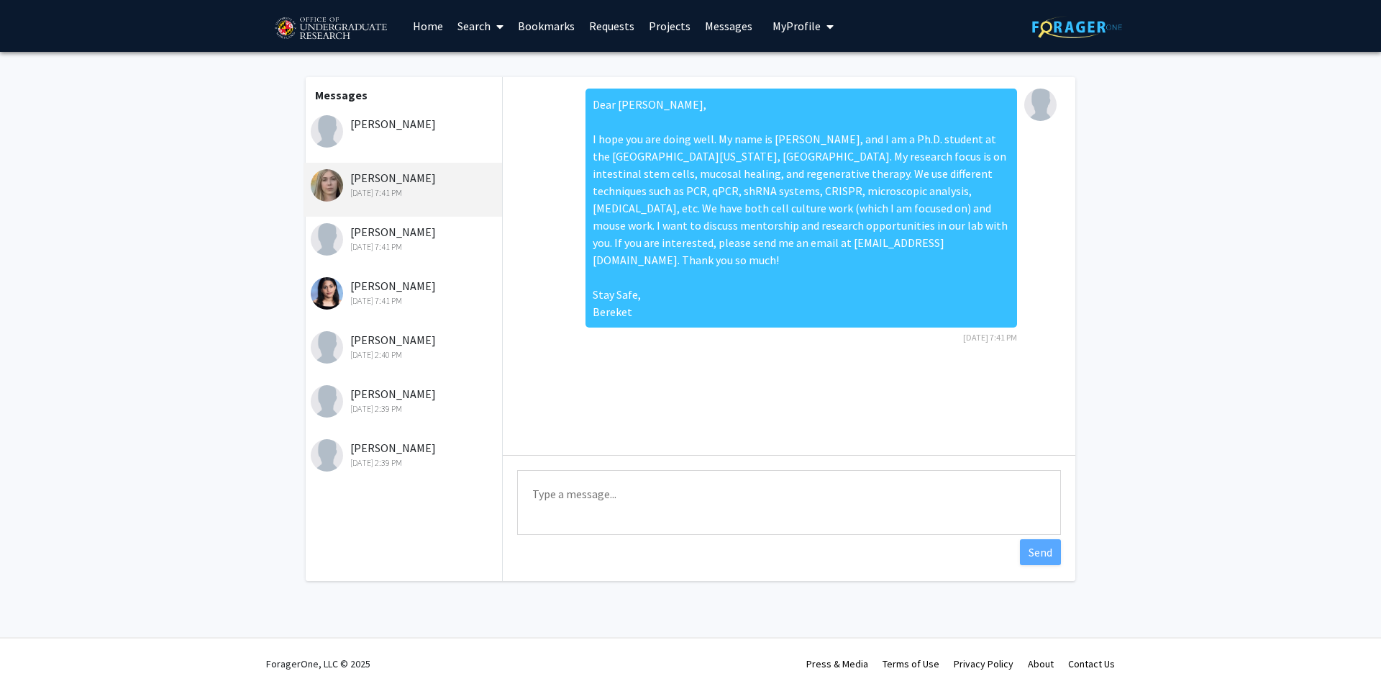
click at [419, 117] on div "Isabella Hahnfeld" at bounding box center [405, 123] width 188 height 17
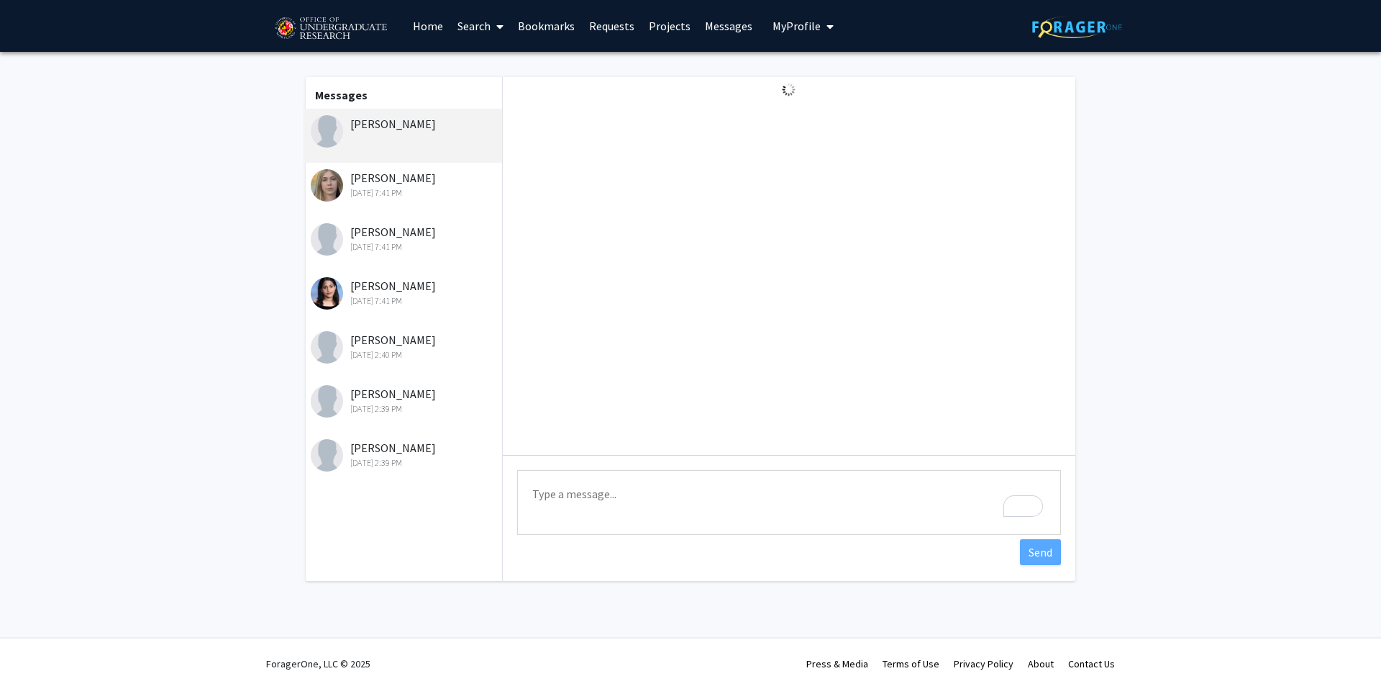
paste textarea "Dear Allison, I hope you are doing well. My name is Bereket, and I am a Ph.D. s…"
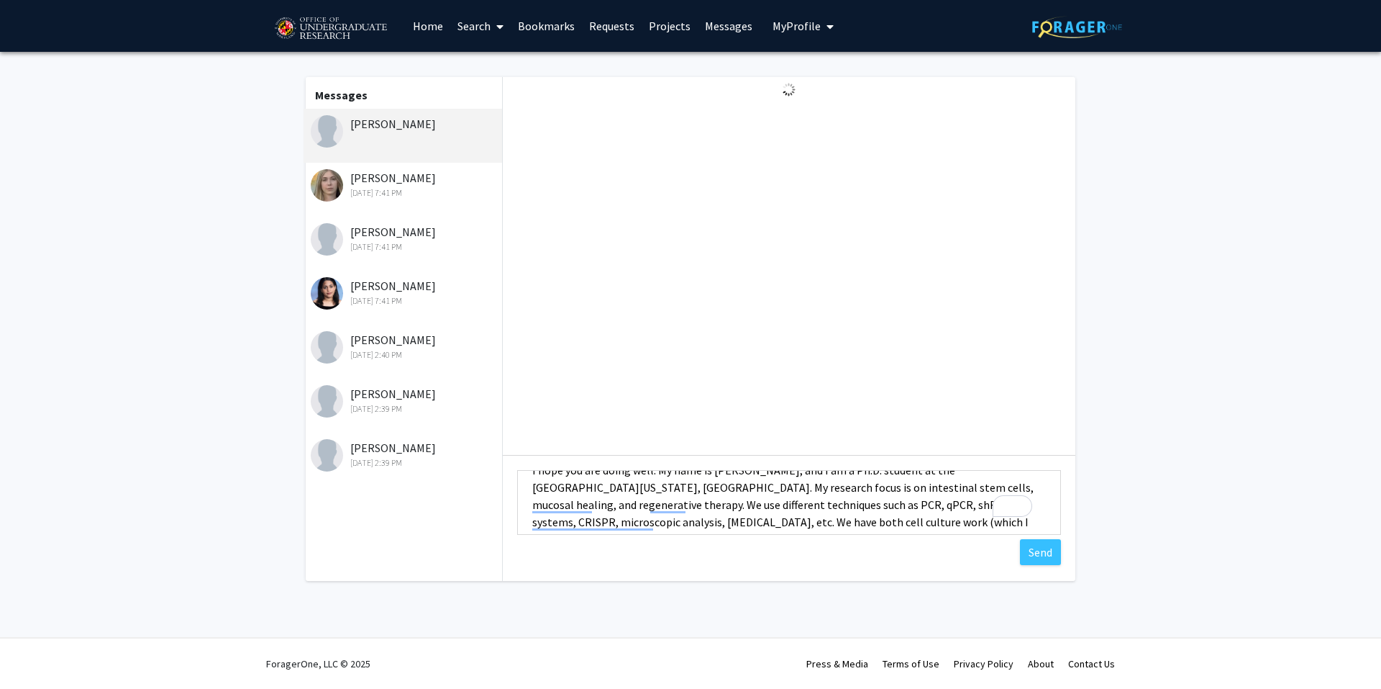
scroll to position [83, 0]
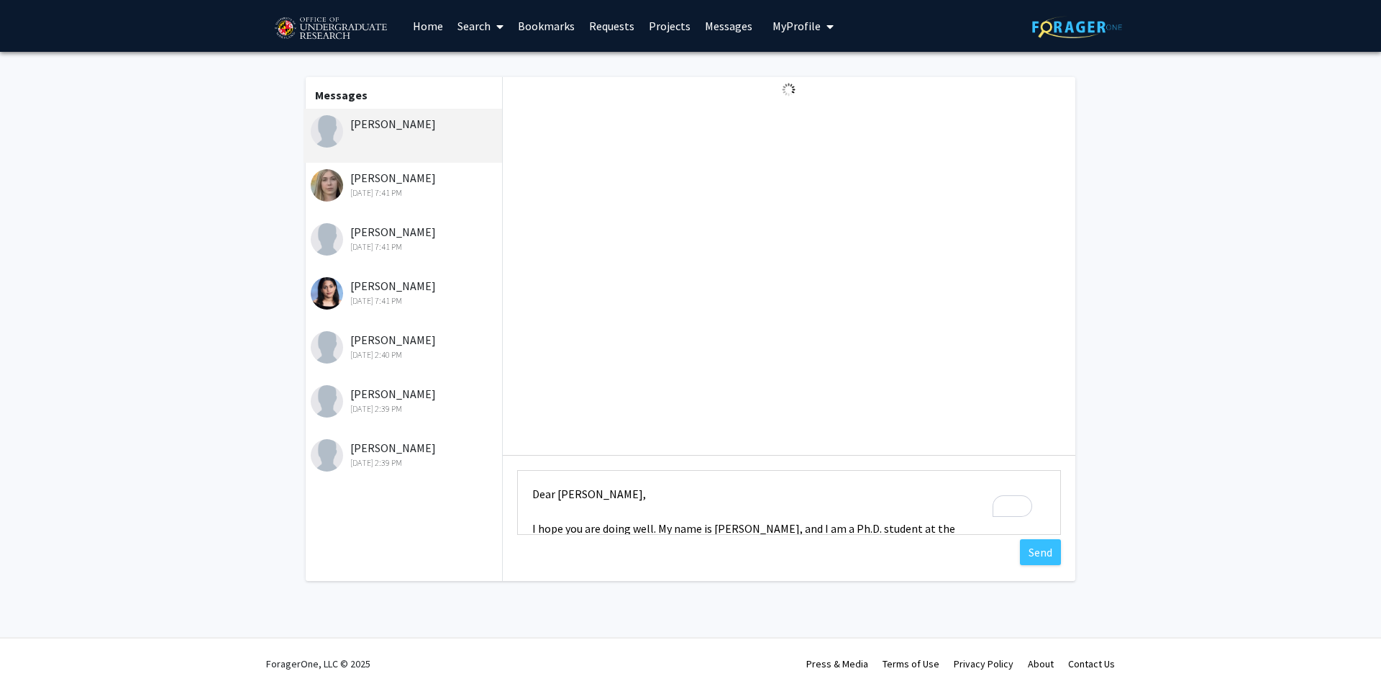
click at [587, 494] on textarea "Dear Allison, I hope you are doing well. My name is Bereket, and I am a Ph.D. s…" at bounding box center [789, 502] width 544 height 65
type textarea "Dear Isabella, I hope you are doing well. My name is Bereket, and I am a Ph.D. …"
click at [1043, 535] on div "Type a message Dear Isabella, I hope you are doing well. My name is Bereket, an…" at bounding box center [789, 504] width 573 height 99
click at [1030, 562] on button "Send" at bounding box center [1040, 552] width 41 height 26
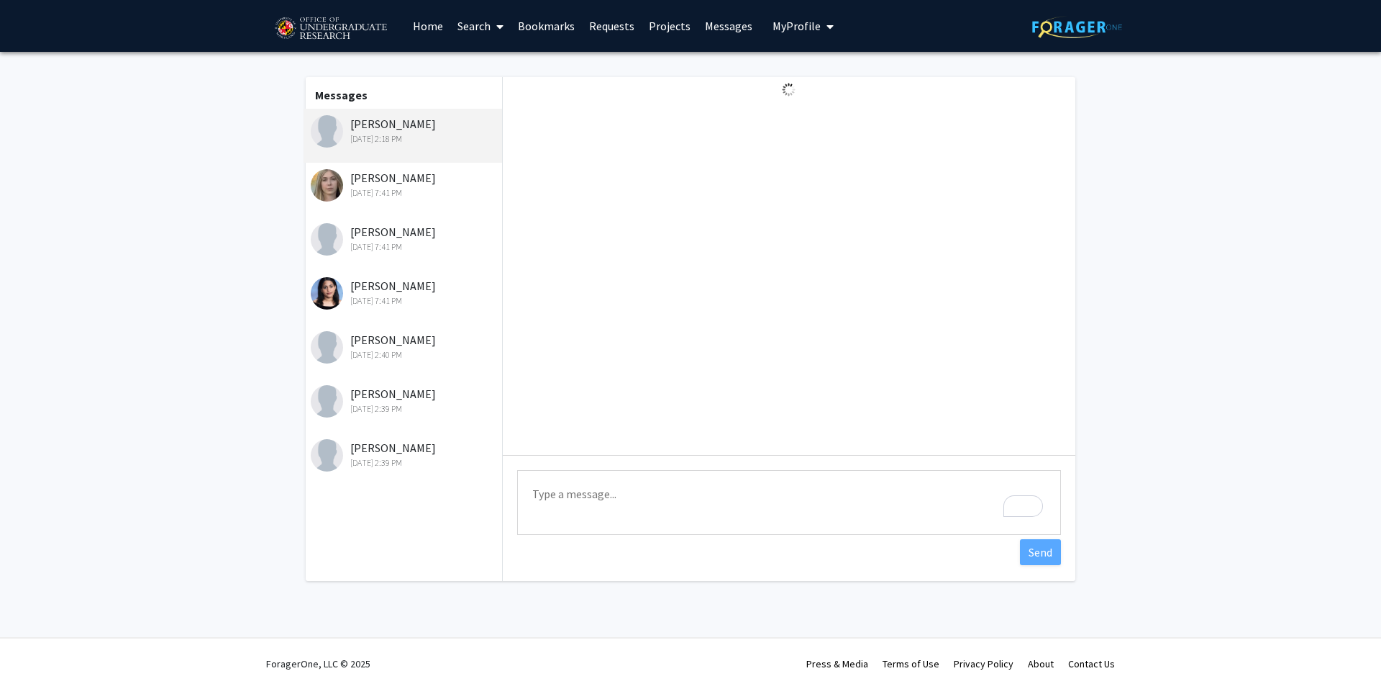
click at [396, 246] on div "Sep 16, 2025 7:41 PM" at bounding box center [405, 246] width 188 height 13
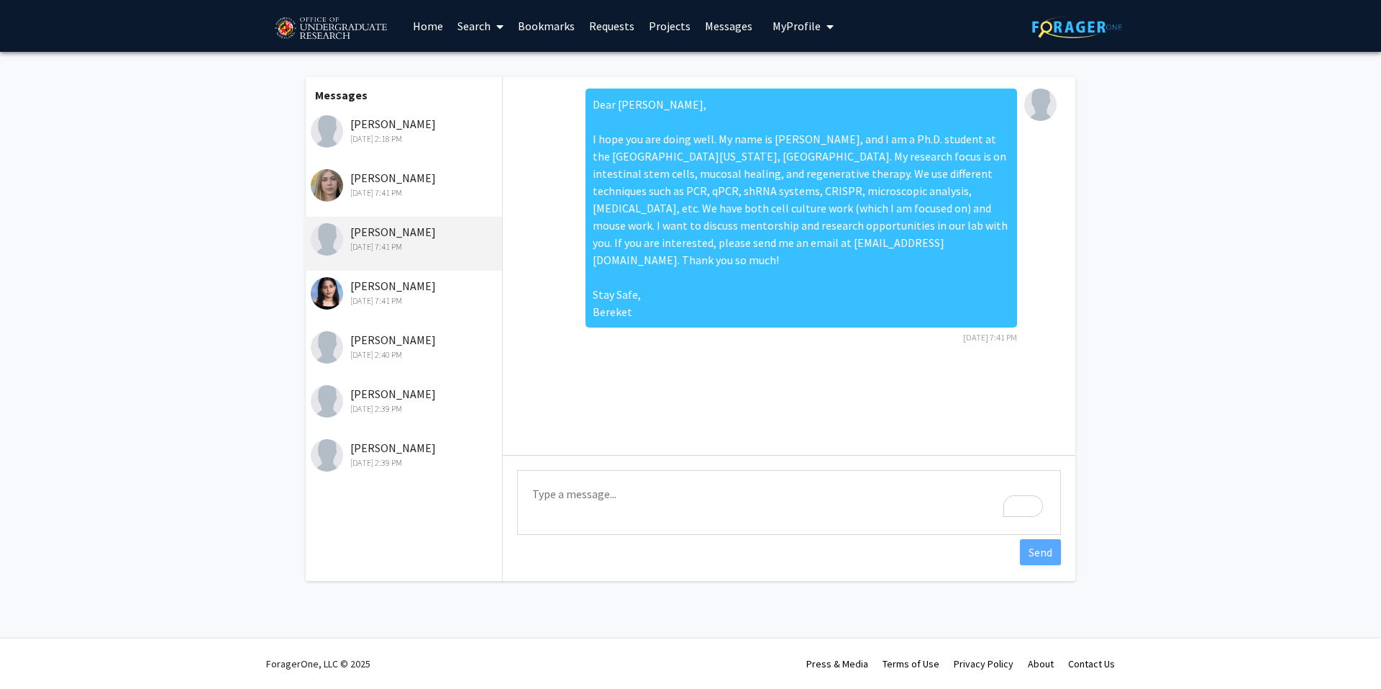
click at [406, 127] on div "Isabella Hahnfeld Sep 23, 2025 2:18 PM" at bounding box center [405, 130] width 188 height 30
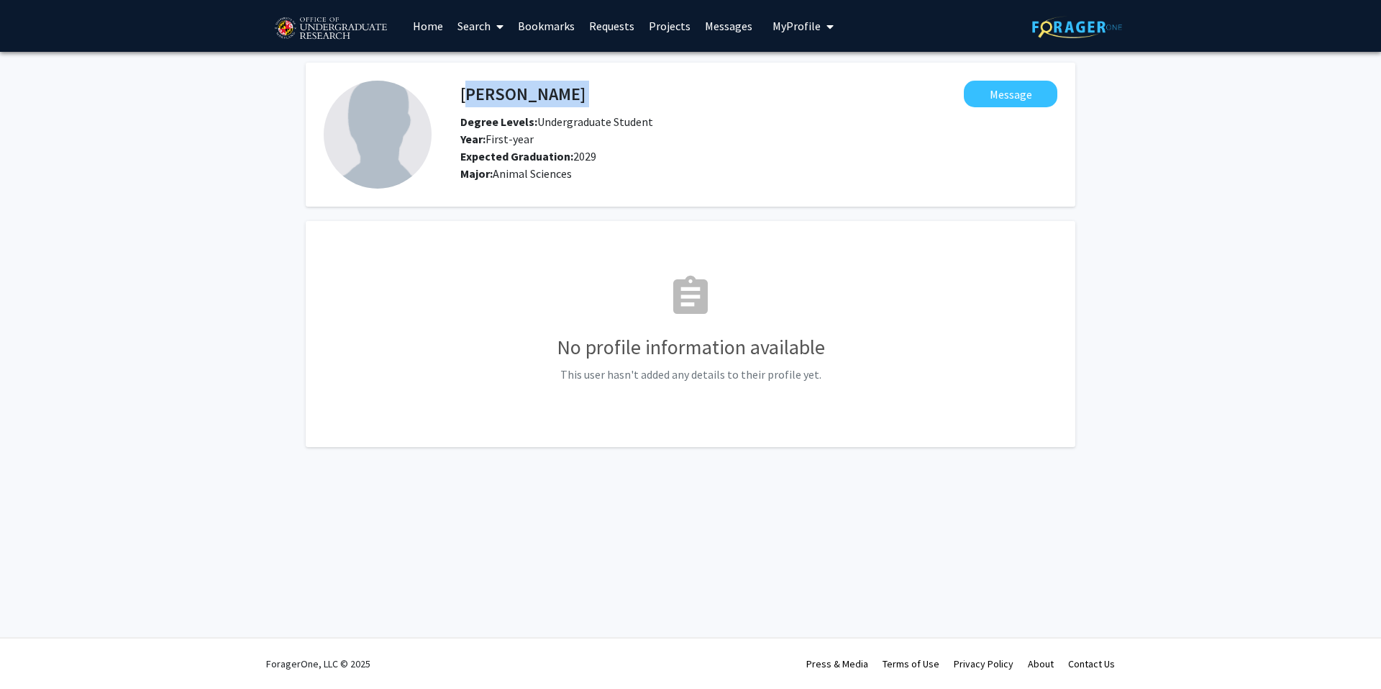
drag, startPoint x: 602, startPoint y: 94, endPoint x: 463, endPoint y: 93, distance: 139.6
click at [463, 93] on div "[PERSON_NAME] Message" at bounding box center [759, 94] width 619 height 27
